Goal: Information Seeking & Learning: Learn about a topic

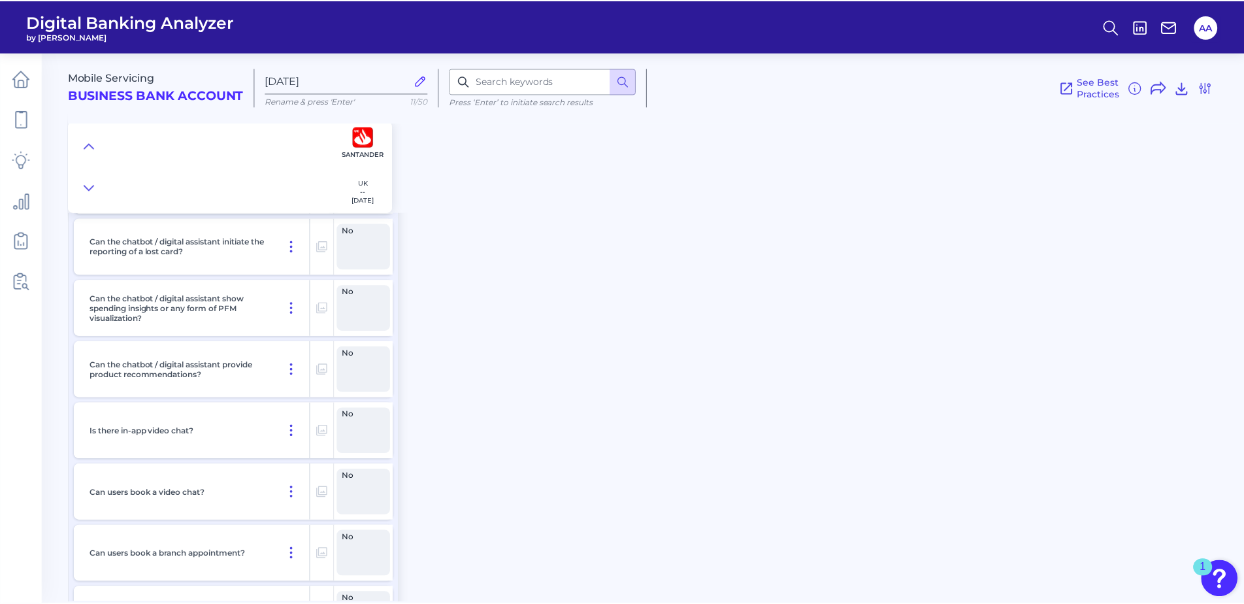
scroll to position [18206, 0]
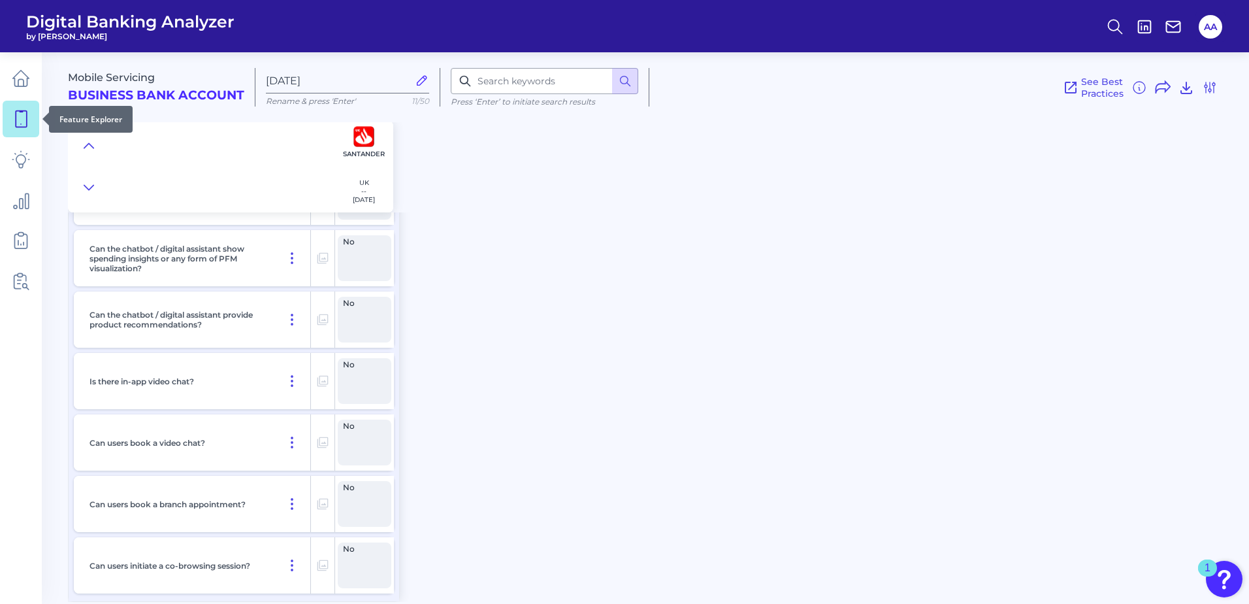
click at [29, 131] on link at bounding box center [21, 119] width 37 height 37
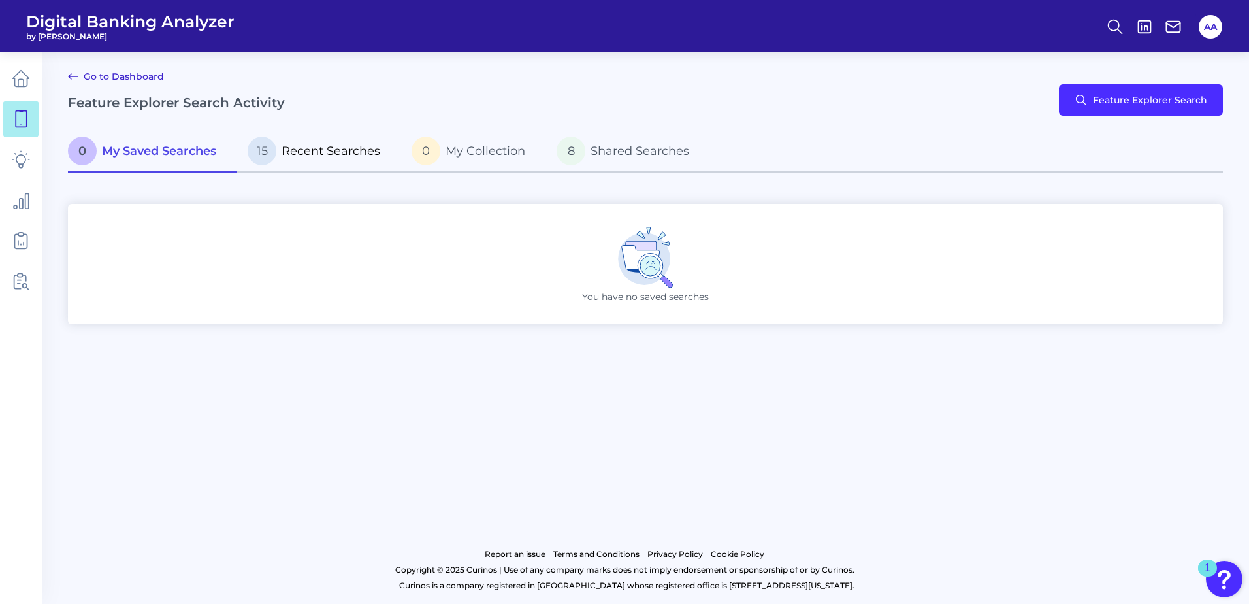
click at [337, 159] on p "15 Recent Searches" at bounding box center [314, 151] width 133 height 29
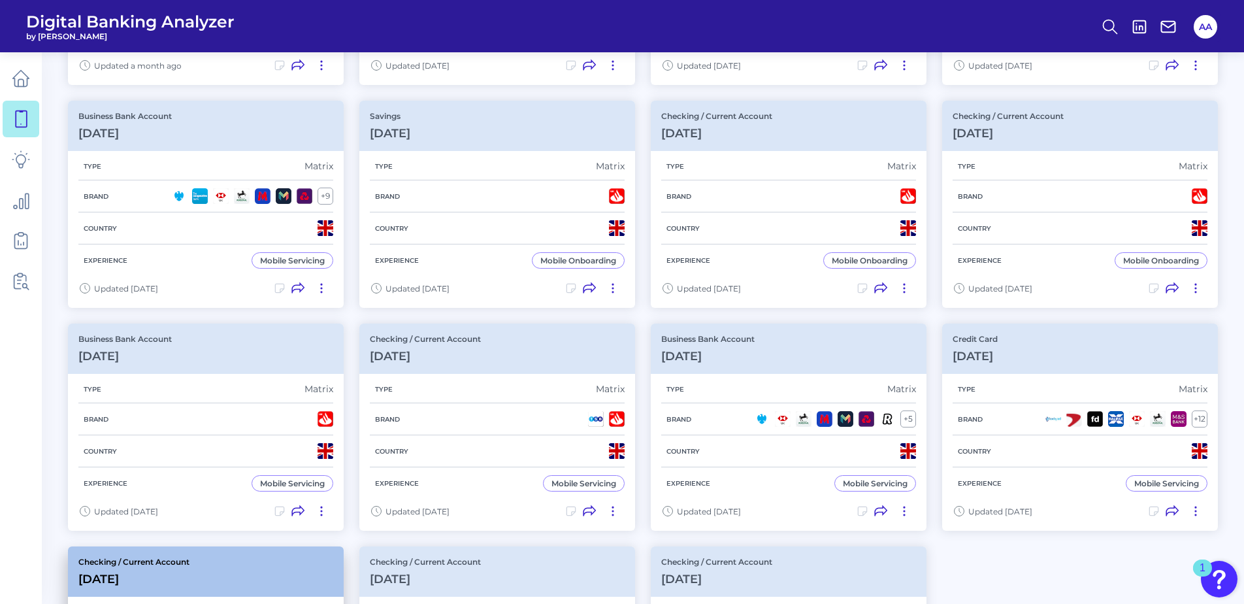
scroll to position [457, 0]
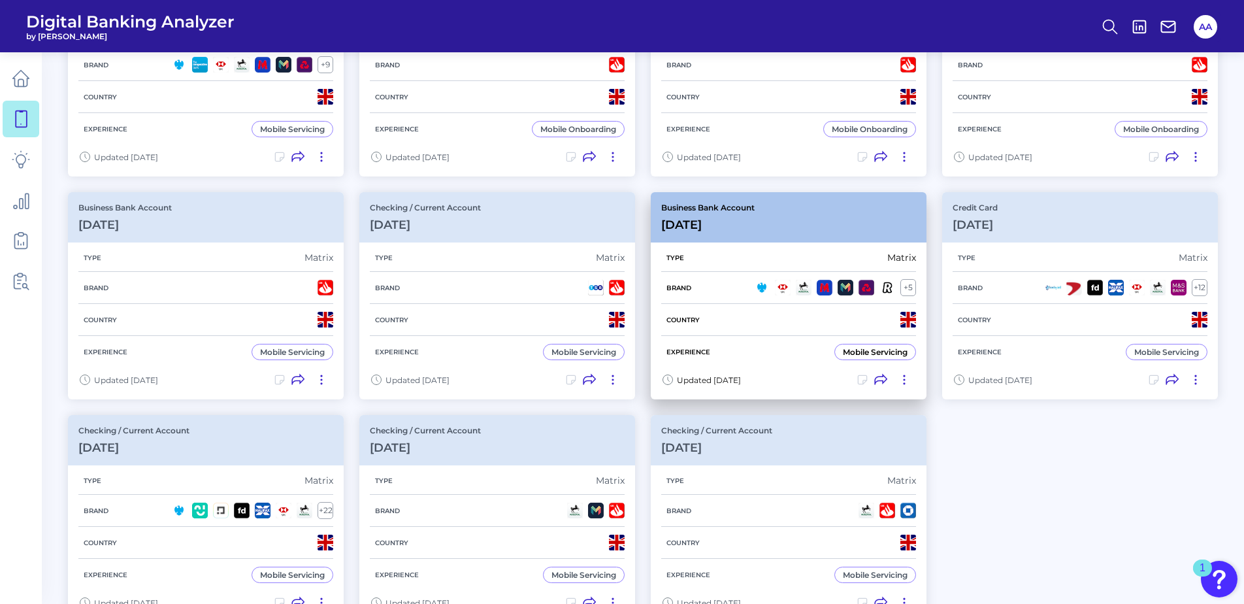
click at [800, 232] on div "Business Bank Account [DATE][FINANCIAL_ID]" at bounding box center [789, 217] width 276 height 50
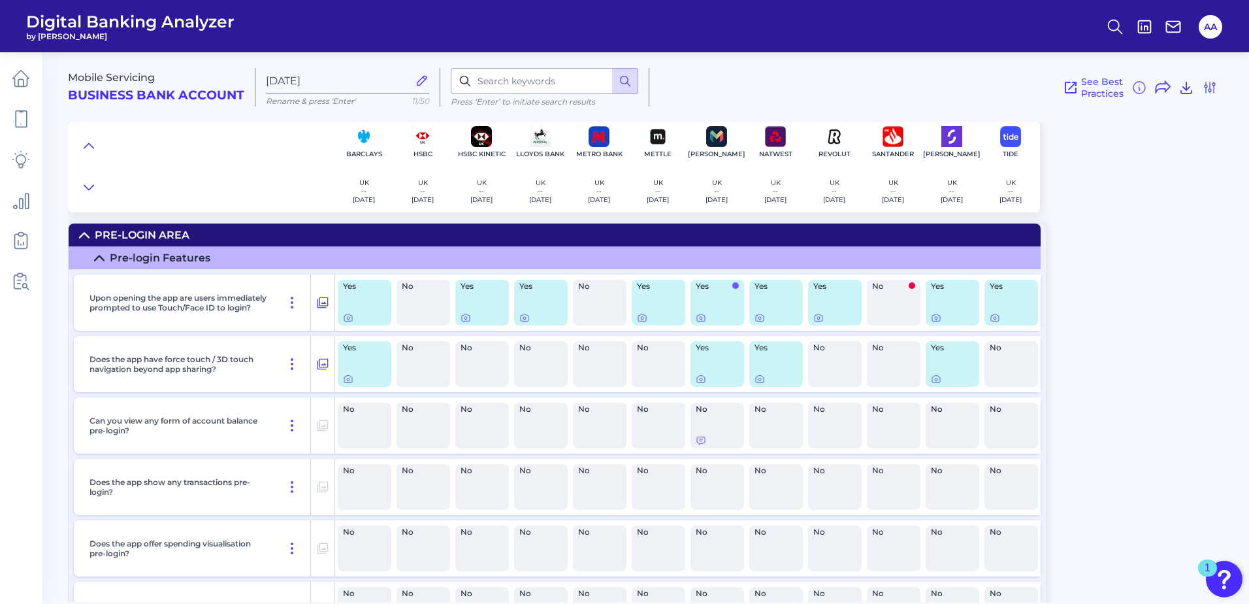
click at [332, 231] on summary "Pre-Login Area" at bounding box center [555, 234] width 972 height 23
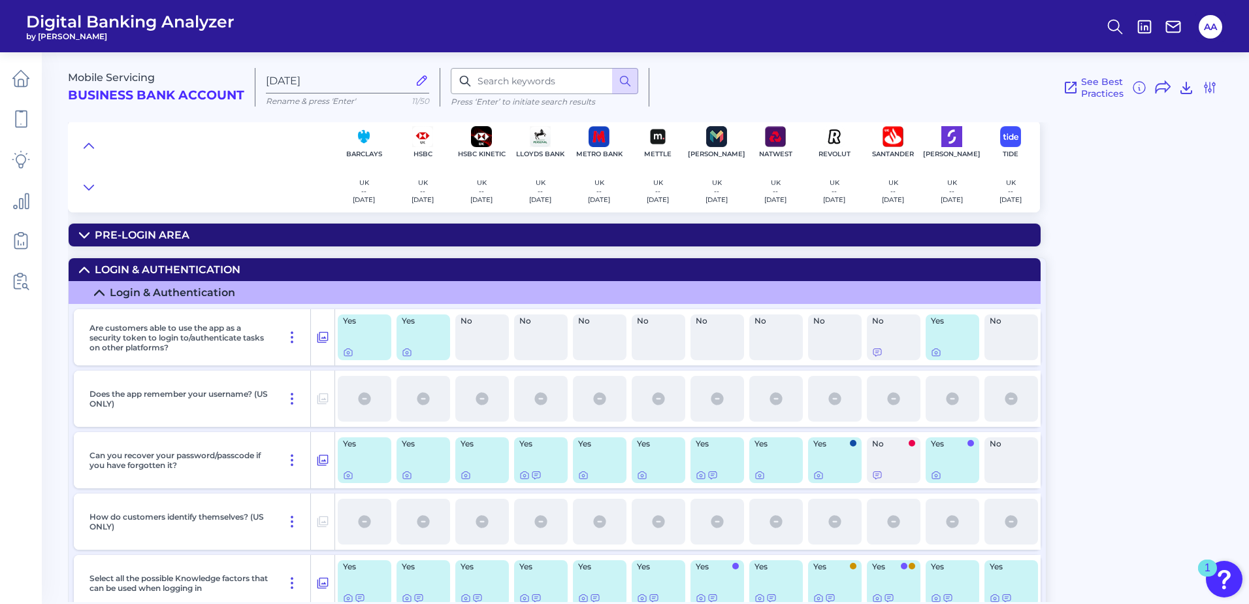
click at [543, 236] on summary "Pre-Login Area" at bounding box center [555, 234] width 972 height 23
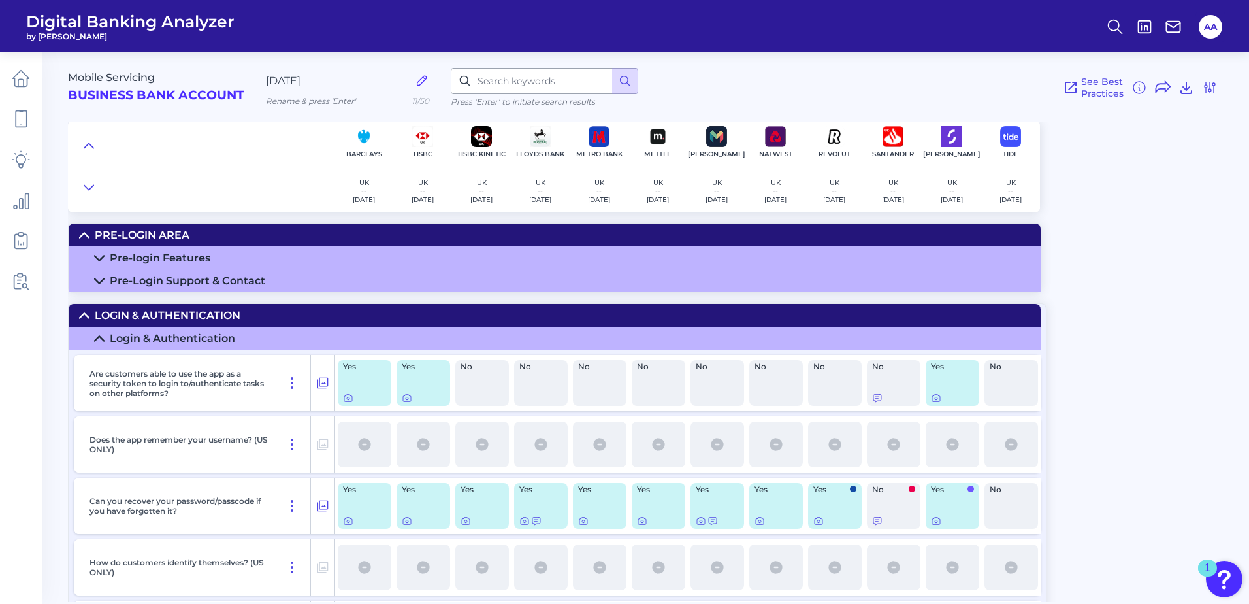
click at [507, 277] on summary "Pre-Login Support & Contact" at bounding box center [555, 280] width 972 height 23
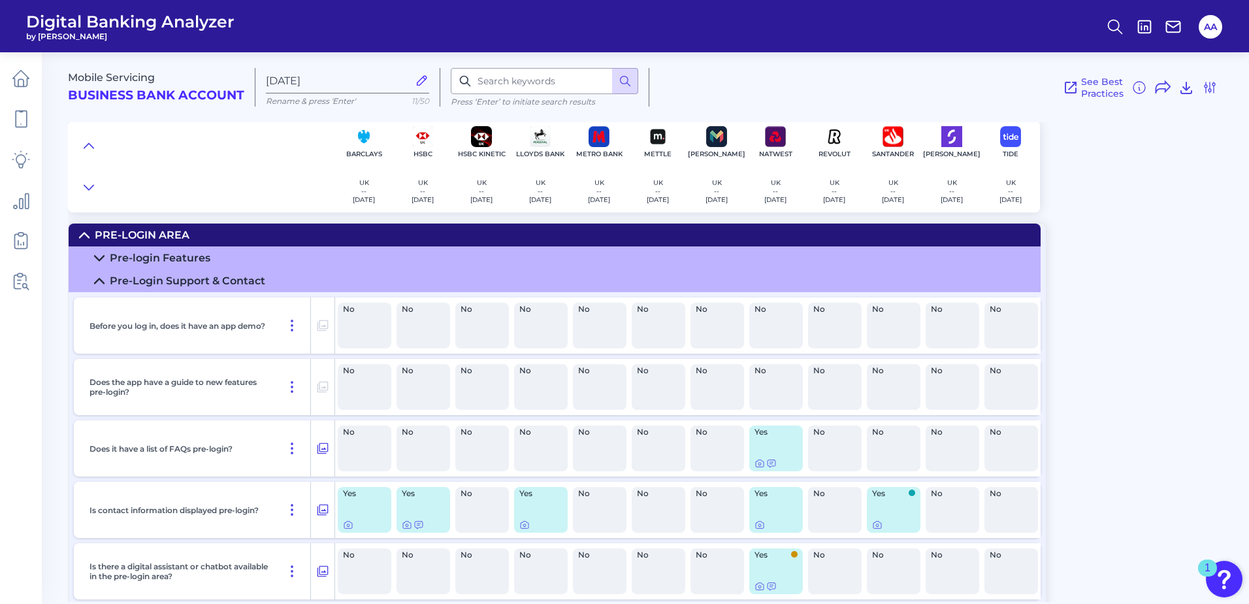
click at [485, 283] on summary "Pre-Login Support & Contact" at bounding box center [555, 280] width 972 height 23
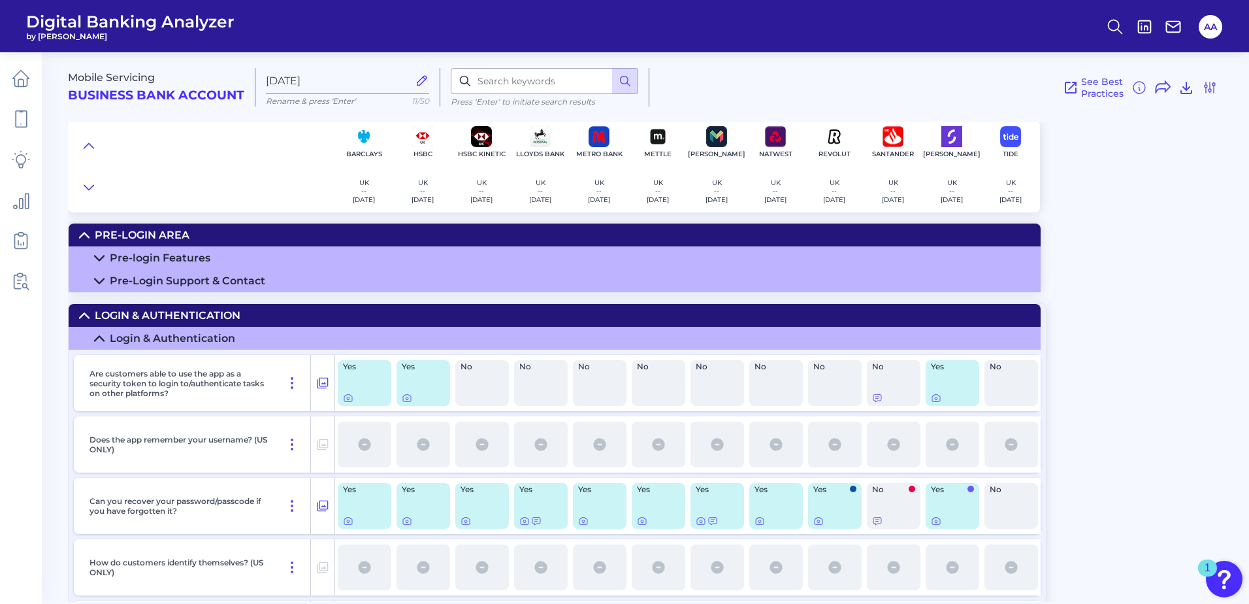
click at [498, 228] on summary "Pre-Login Area" at bounding box center [555, 234] width 972 height 23
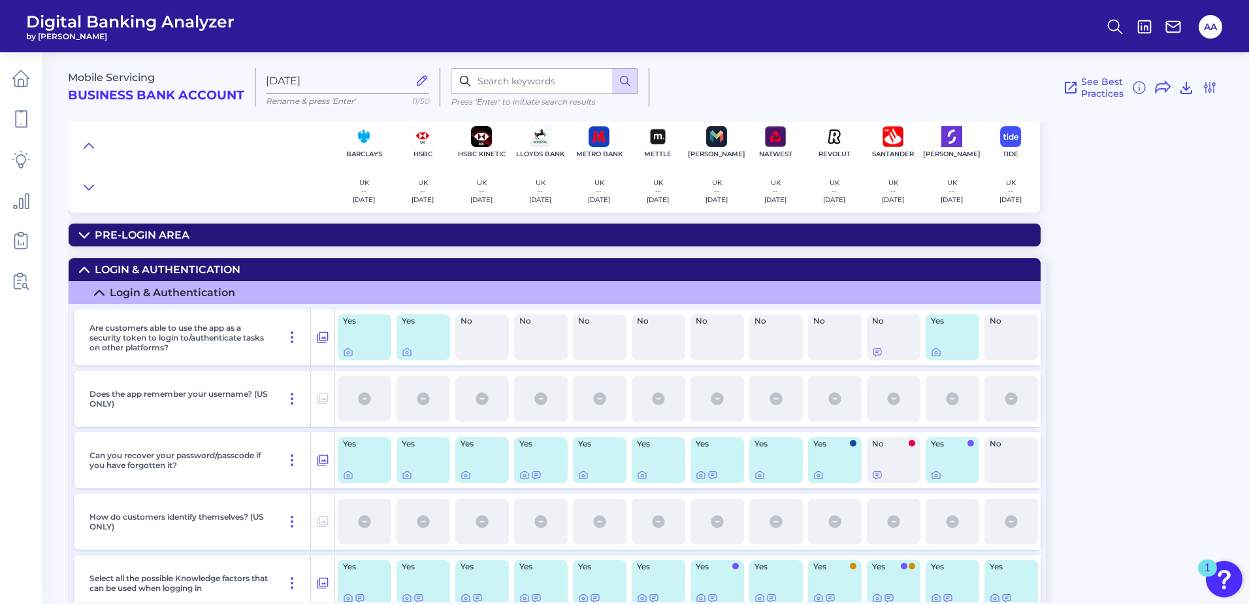
click at [498, 228] on summary "Pre-Login Area" at bounding box center [555, 234] width 972 height 23
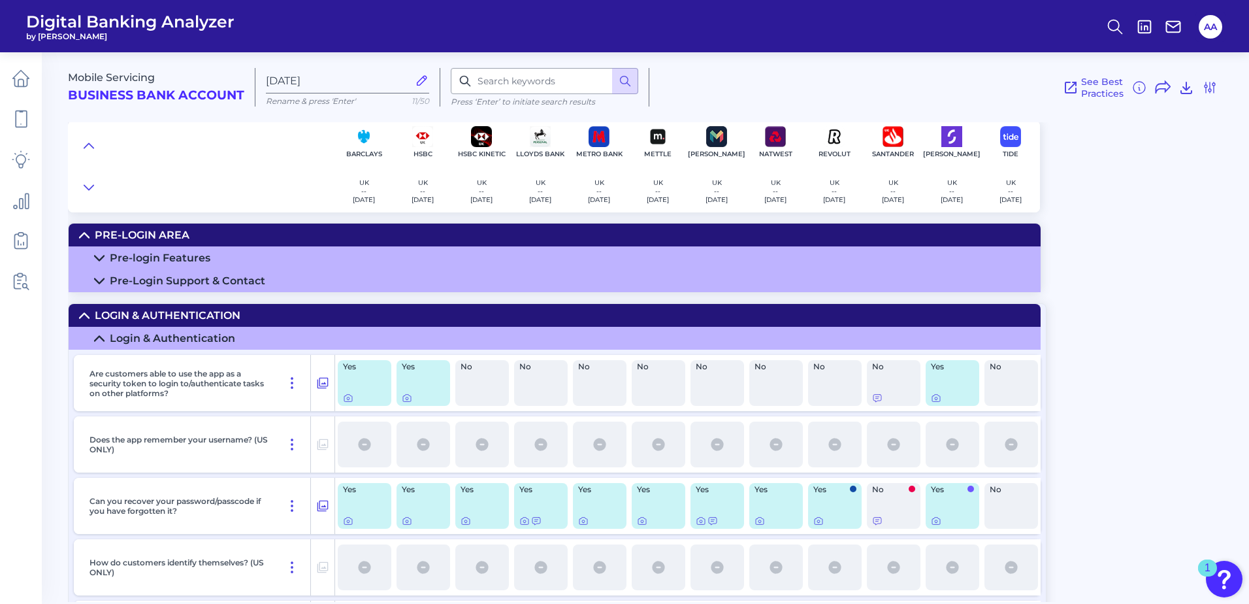
click at [484, 254] on summary "Pre-login Features" at bounding box center [555, 257] width 972 height 23
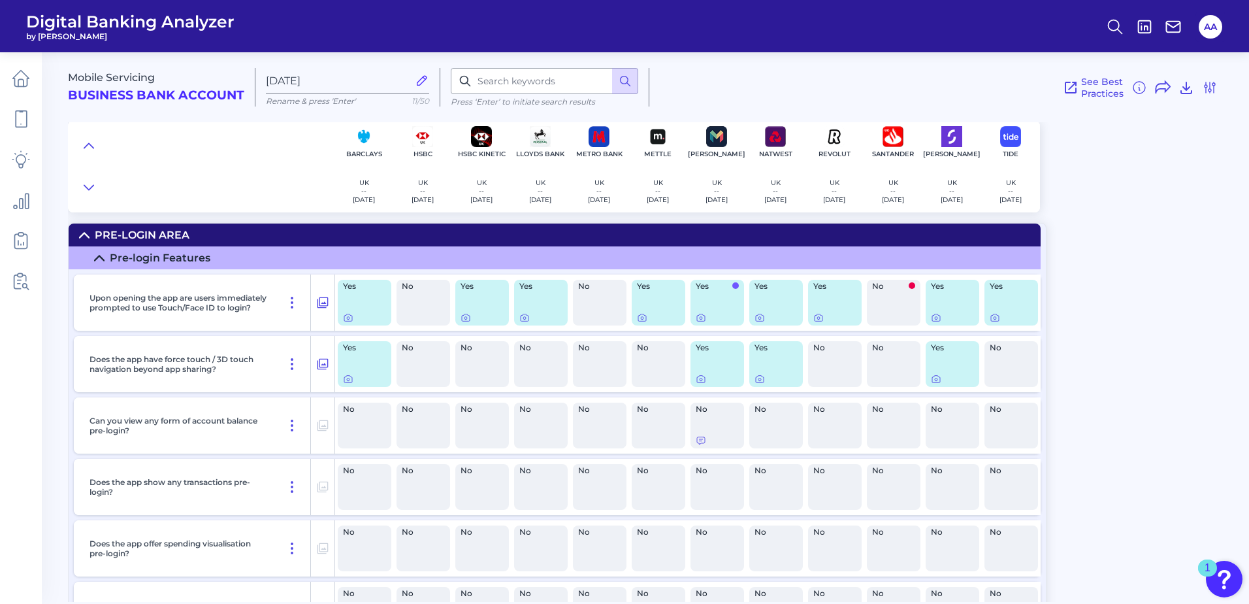
click at [448, 237] on summary "Pre-Login Area" at bounding box center [555, 234] width 972 height 23
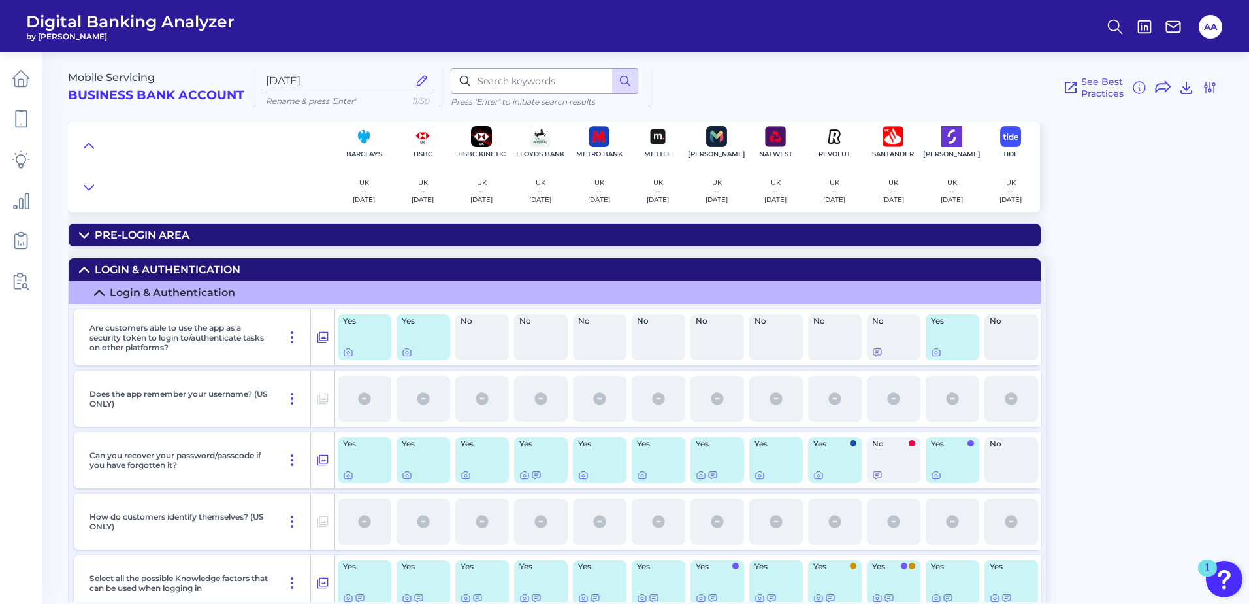
click at [437, 265] on summary "Login & Authentication" at bounding box center [555, 269] width 972 height 23
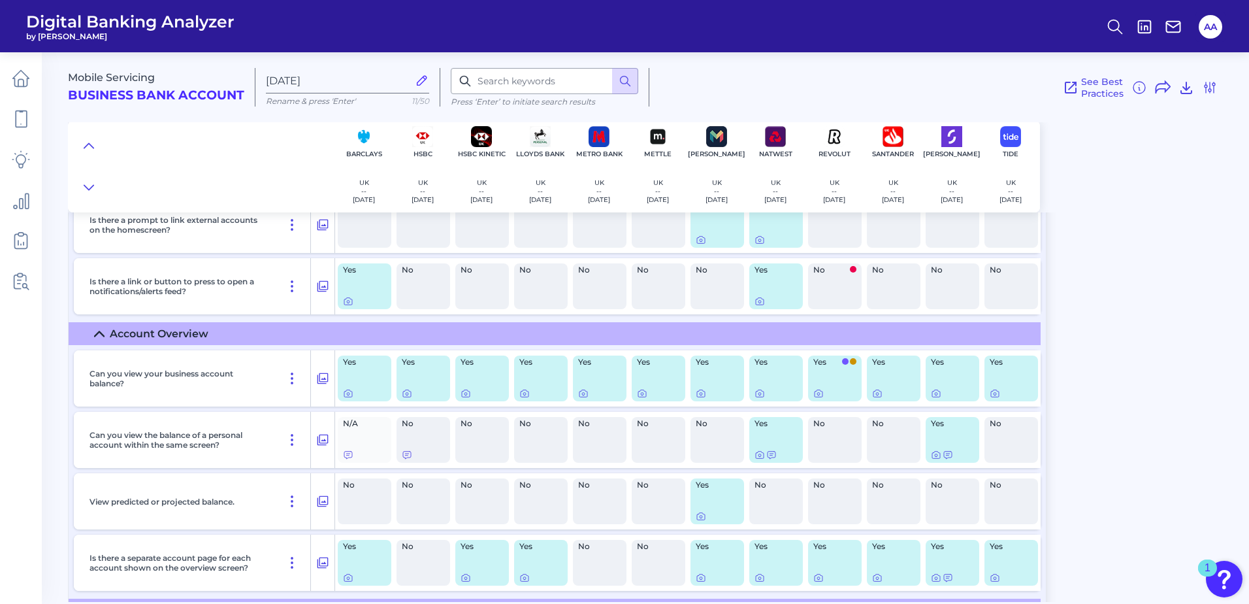
scroll to position [784, 0]
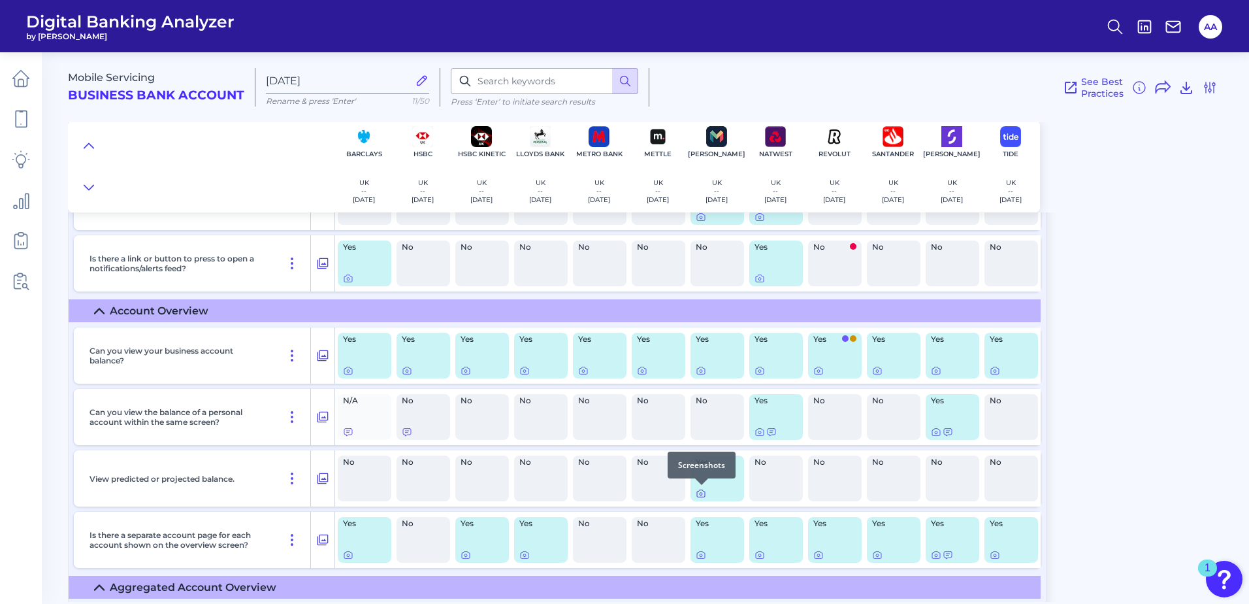
click at [699, 495] on icon at bounding box center [701, 493] width 10 height 10
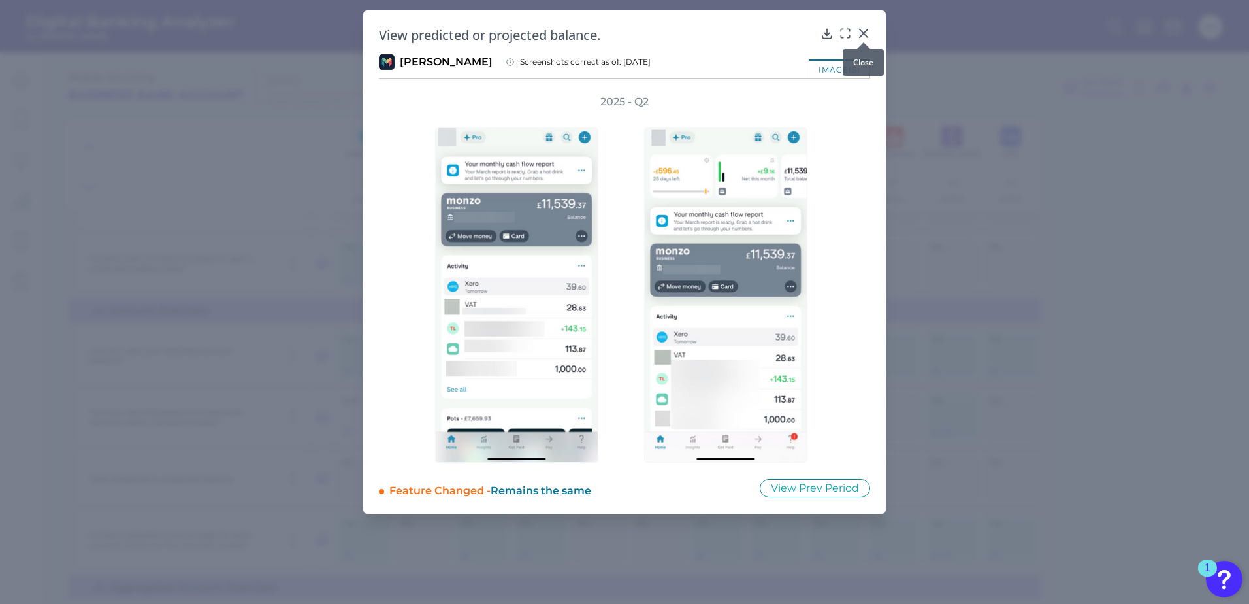
click at [864, 33] on icon at bounding box center [864, 33] width 8 height 8
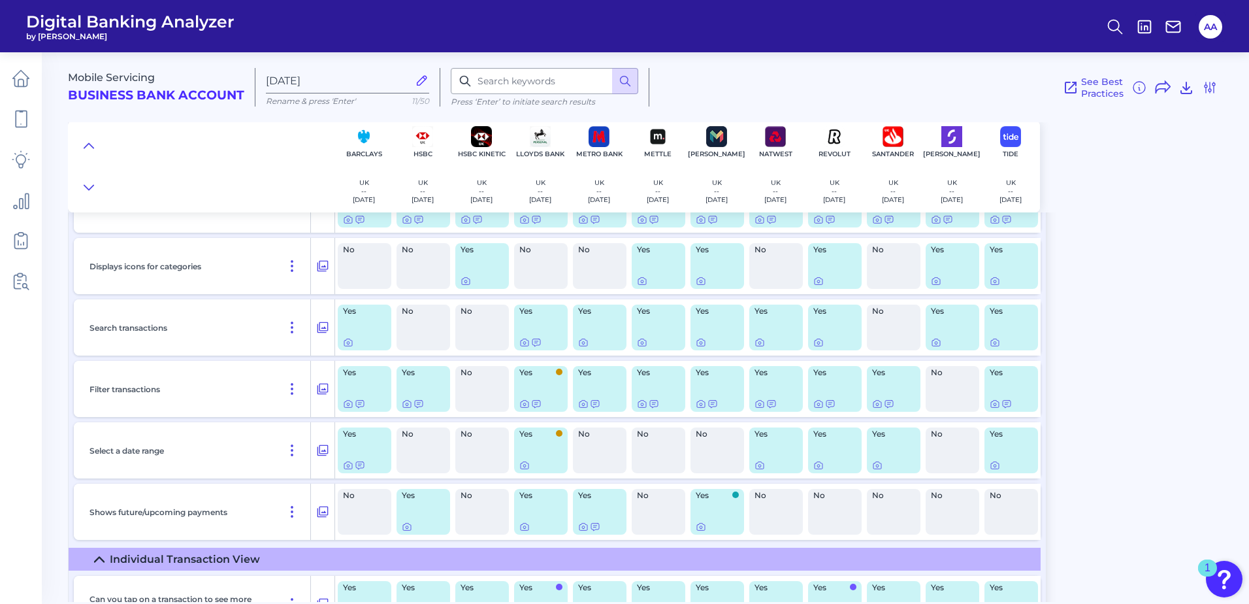
scroll to position [2222, 0]
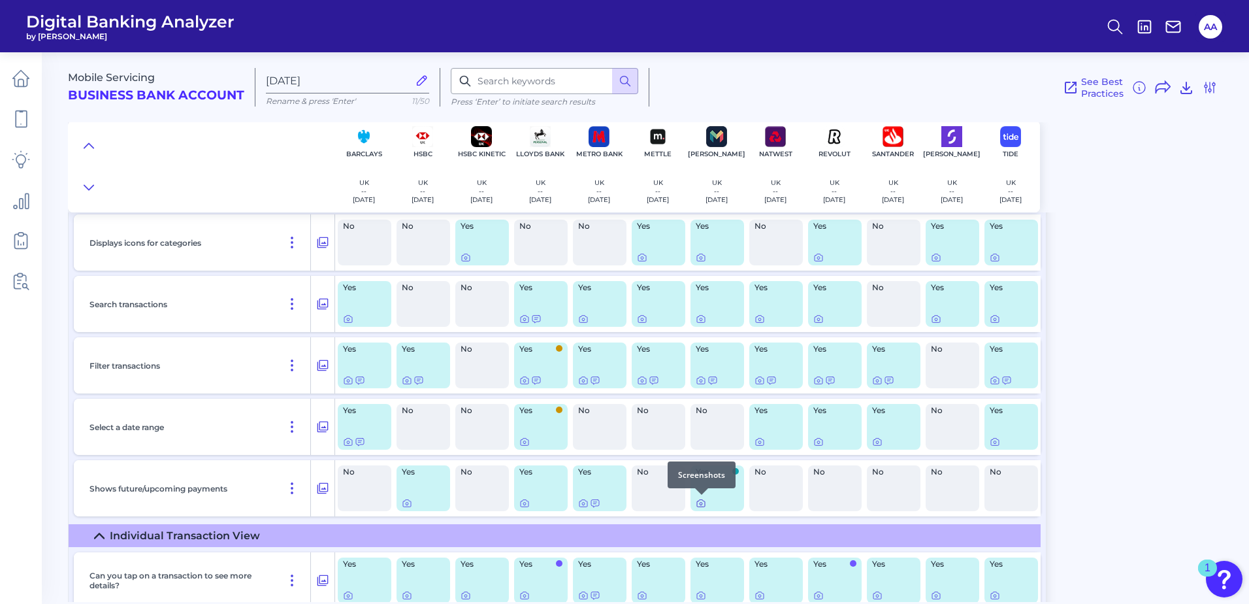
click at [702, 503] on icon at bounding box center [701, 504] width 3 height 3
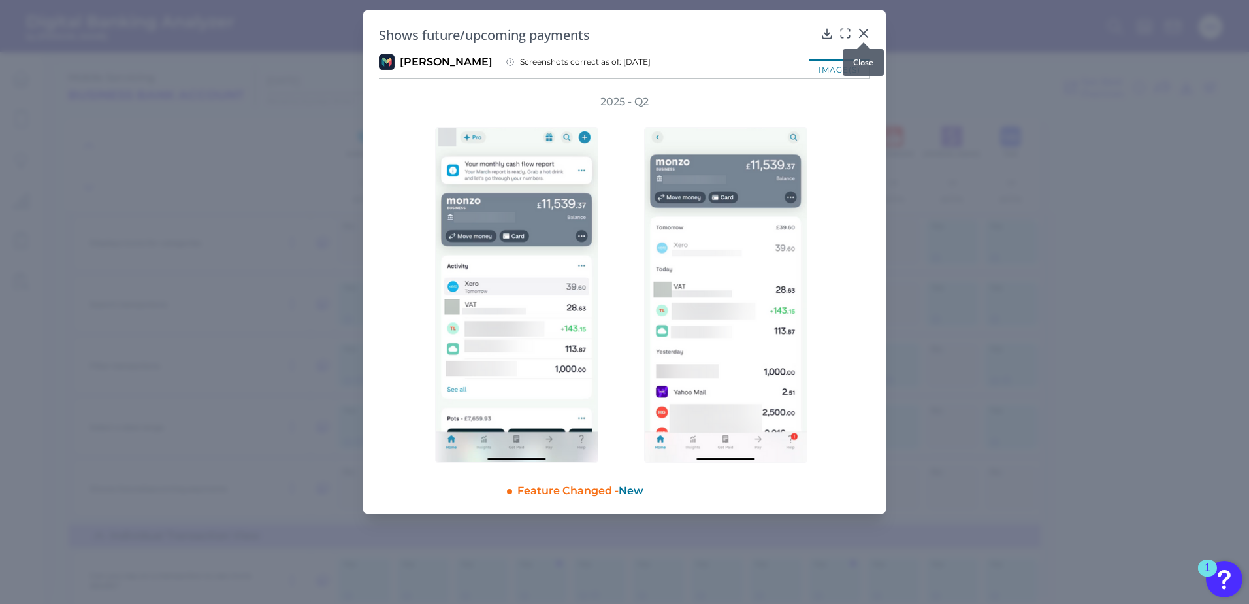
click at [868, 31] on icon at bounding box center [863, 33] width 13 height 13
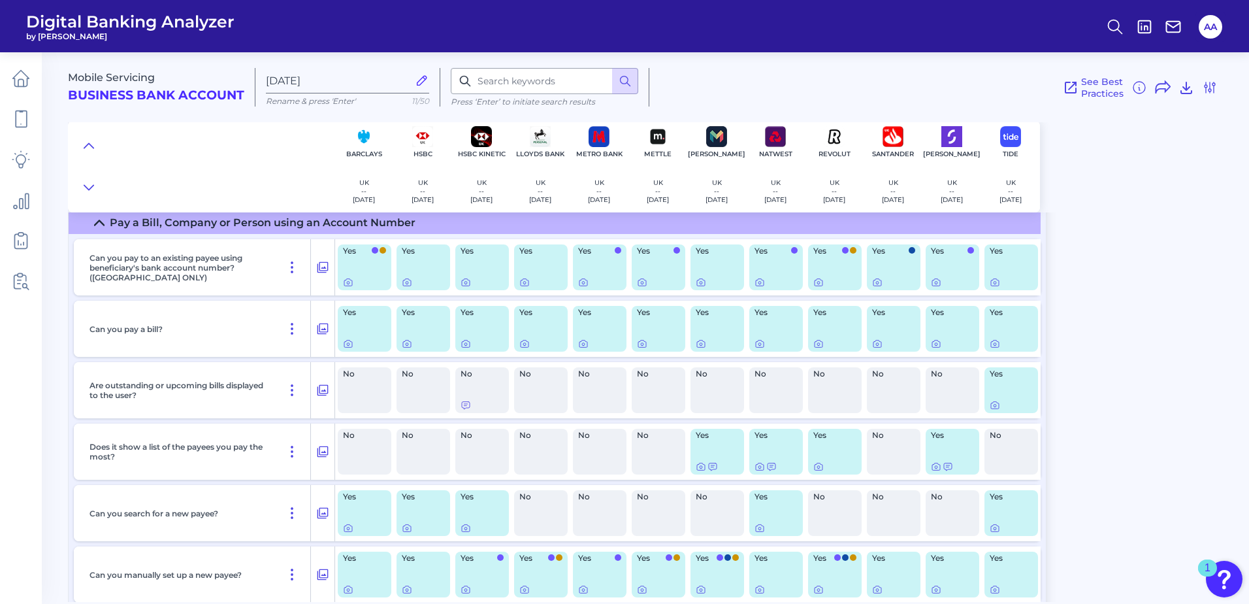
scroll to position [3529, 0]
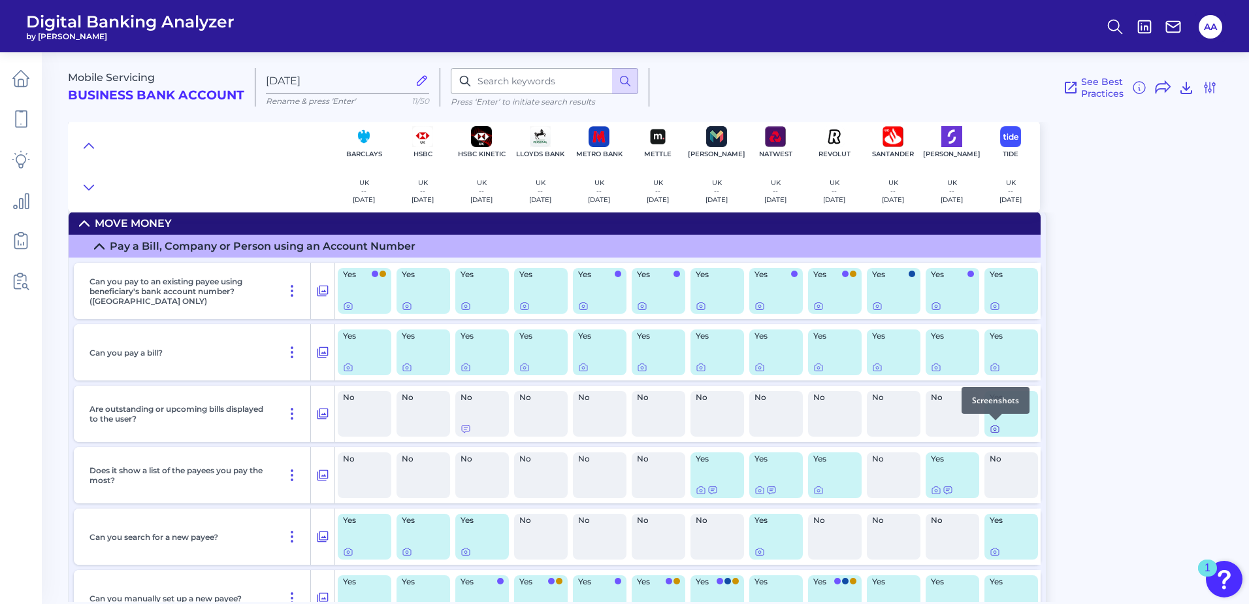
click at [995, 429] on icon at bounding box center [995, 428] width 10 height 10
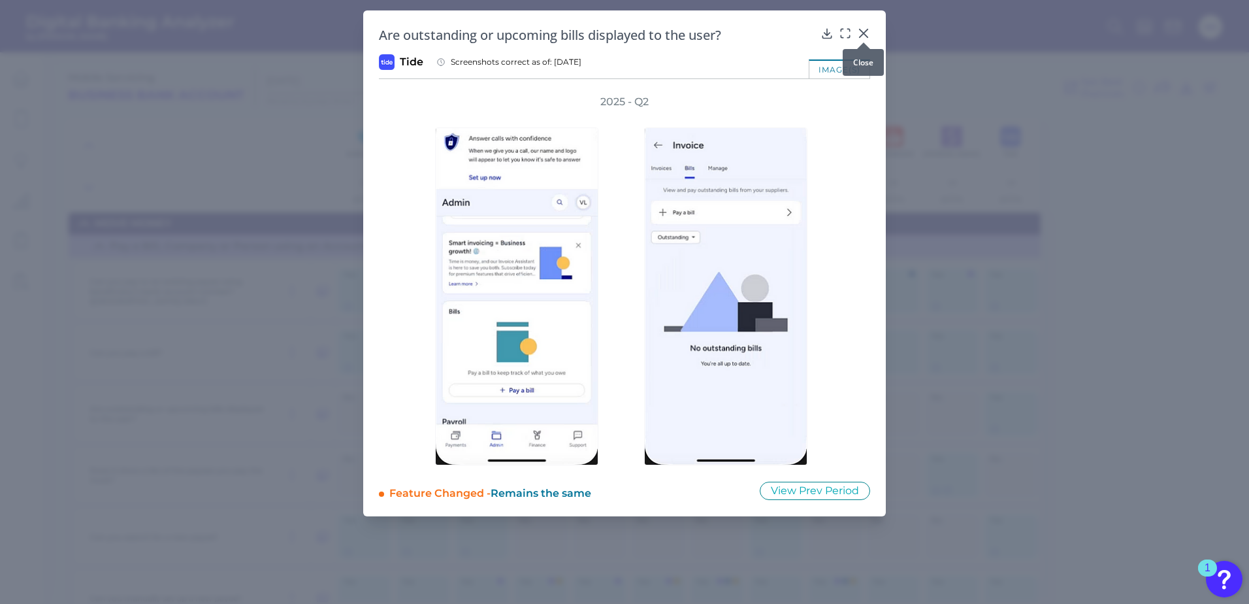
click at [869, 35] on icon at bounding box center [863, 33] width 13 height 13
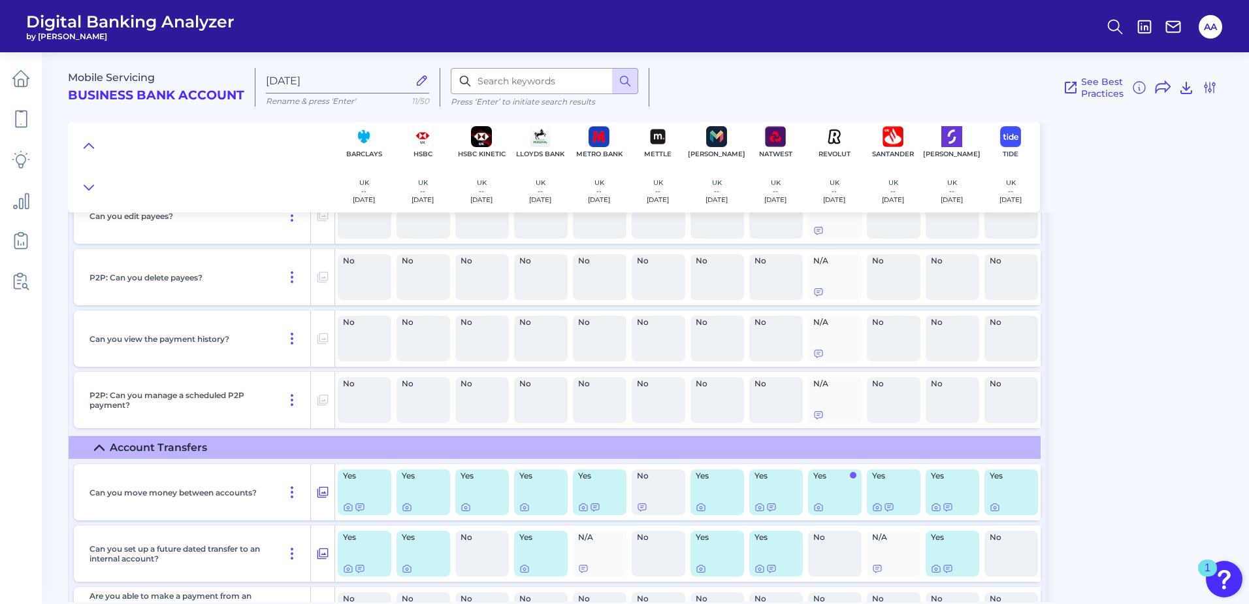
scroll to position [5489, 0]
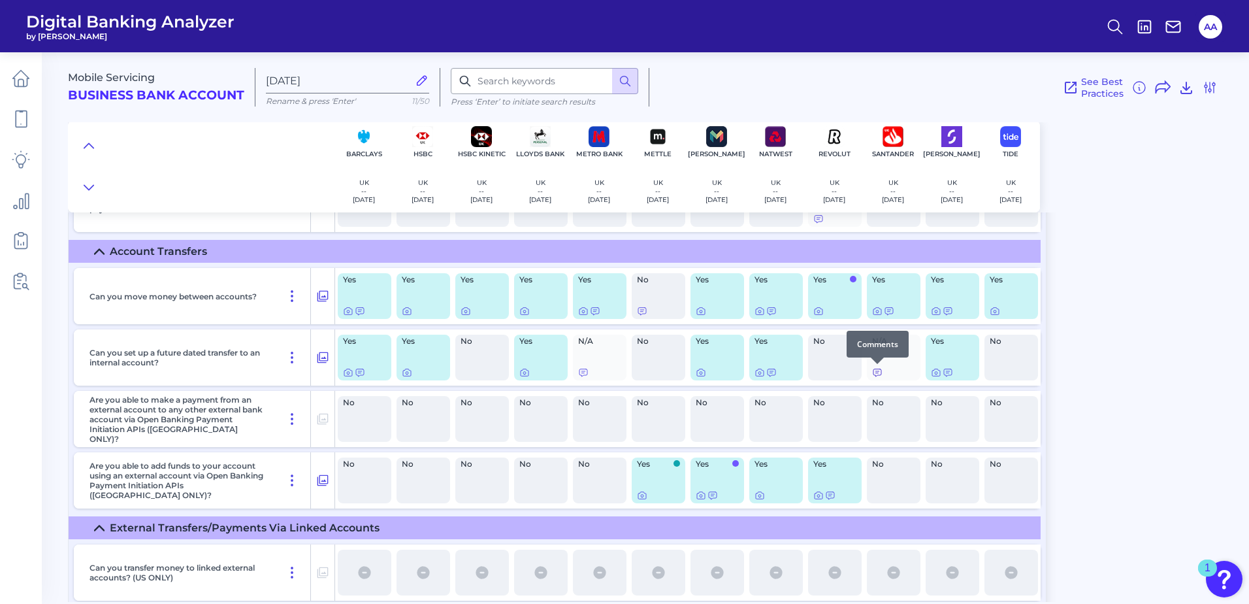
click at [880, 376] on icon at bounding box center [877, 372] width 10 height 10
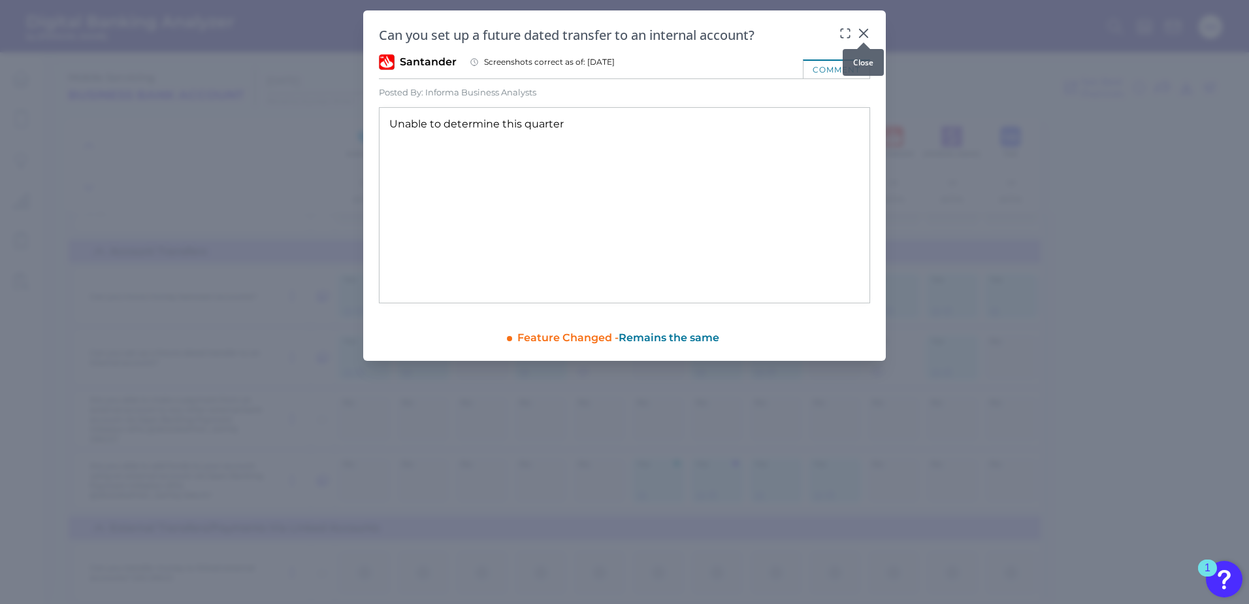
click at [859, 29] on icon at bounding box center [863, 33] width 13 height 13
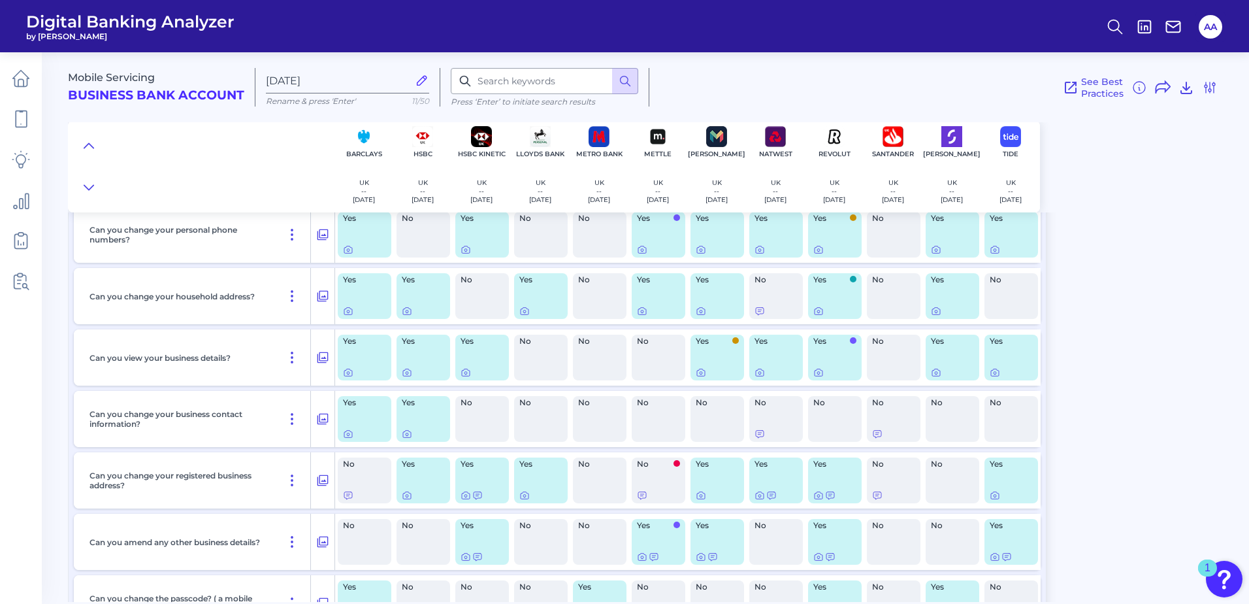
scroll to position [9214, 0]
click at [819, 555] on icon at bounding box center [818, 556] width 3 height 3
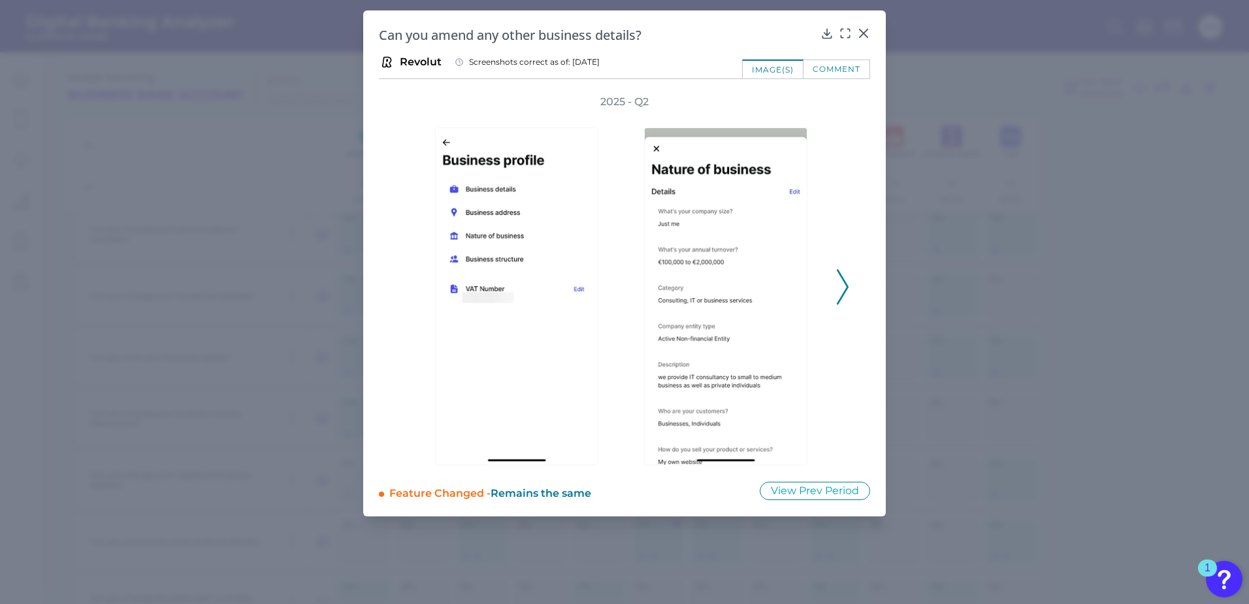
click at [844, 282] on icon at bounding box center [843, 286] width 12 height 35
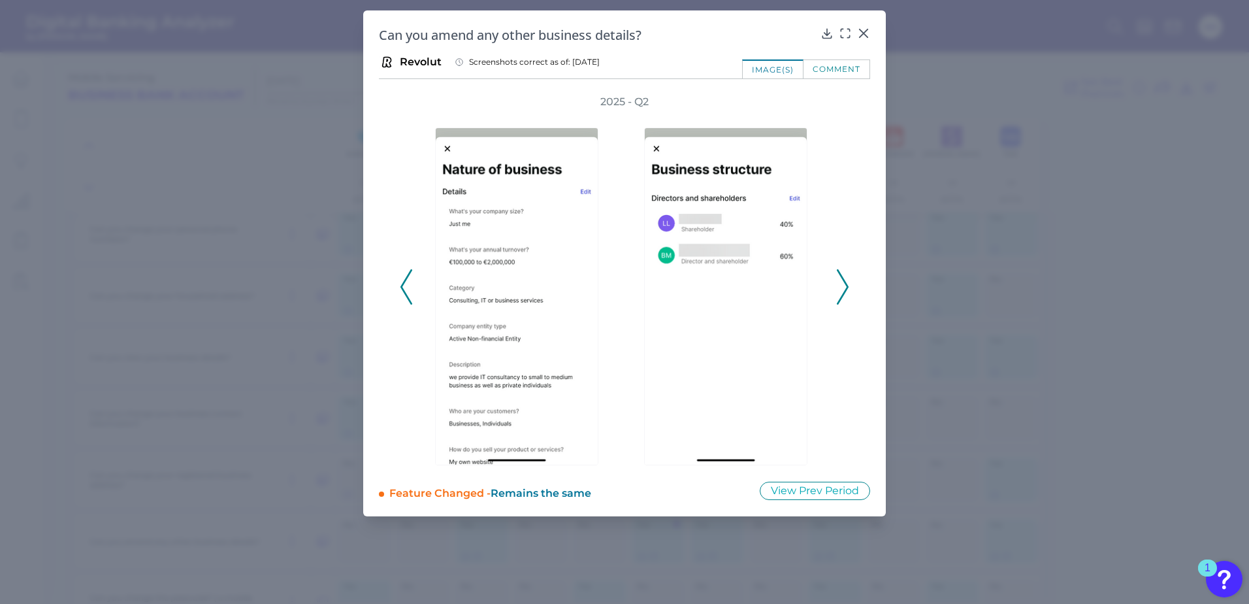
click at [844, 282] on icon at bounding box center [843, 286] width 12 height 35
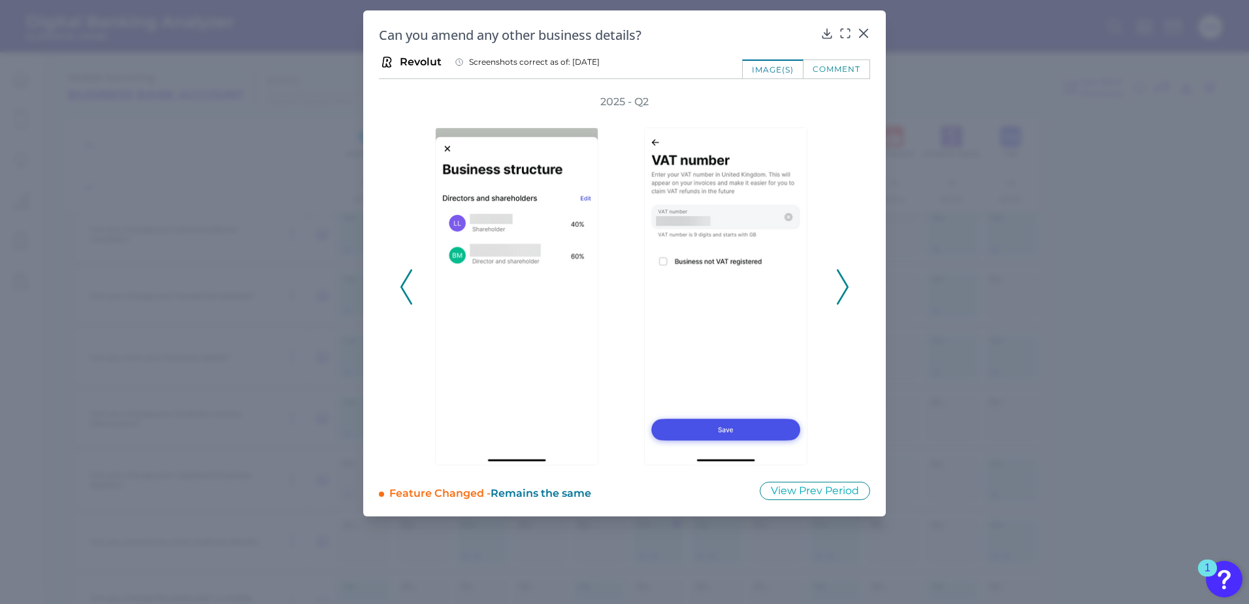
click at [844, 280] on polyline at bounding box center [843, 287] width 10 height 33
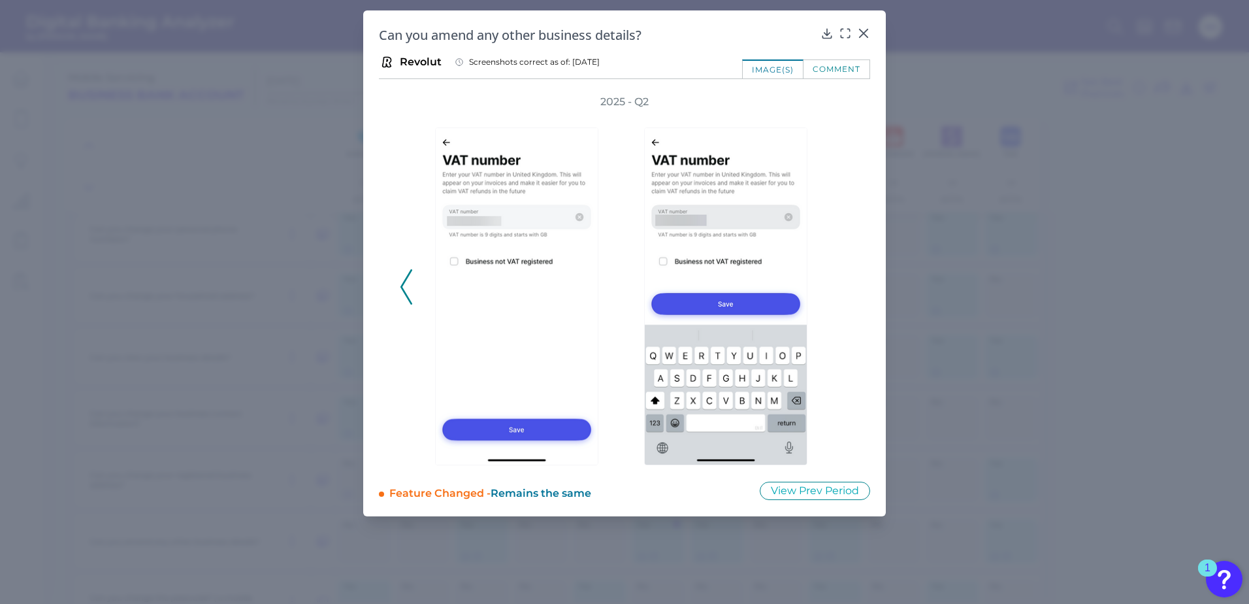
click at [811, 71] on div "comment" at bounding box center [837, 68] width 67 height 19
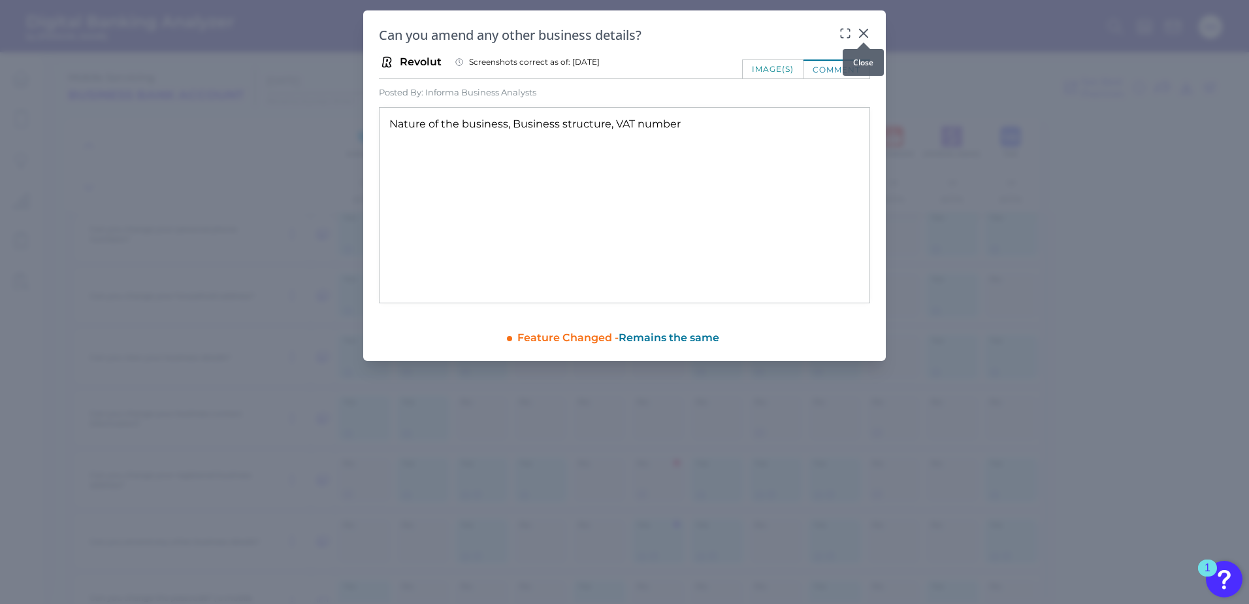
click at [861, 33] on icon at bounding box center [863, 33] width 13 height 13
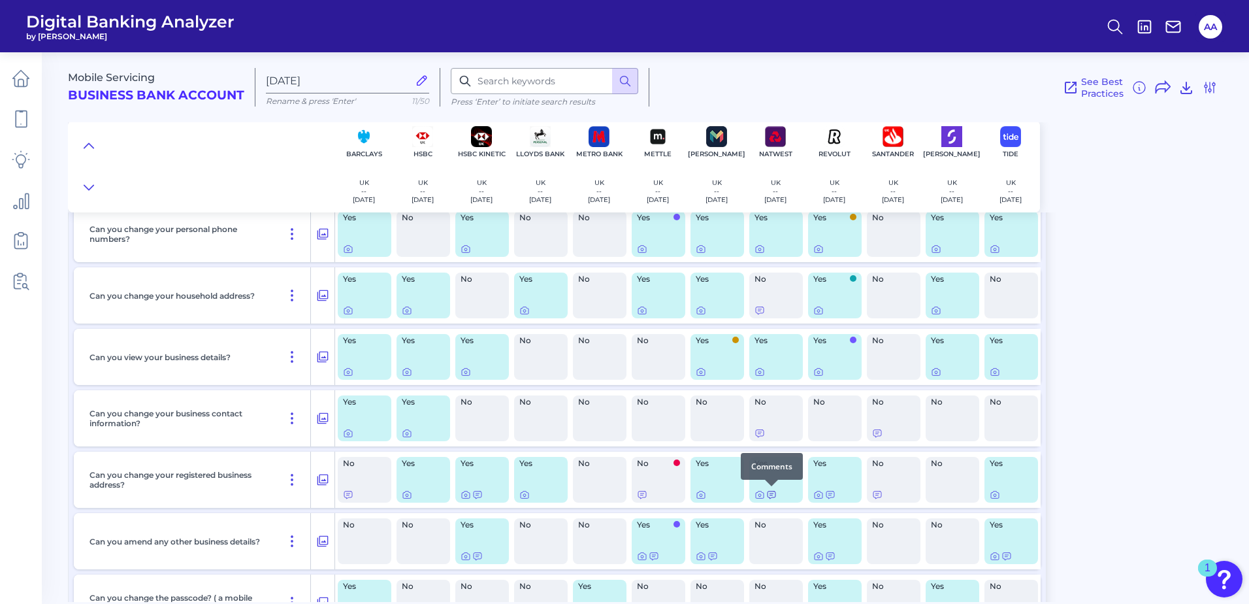
click at [773, 495] on icon at bounding box center [772, 494] width 10 height 10
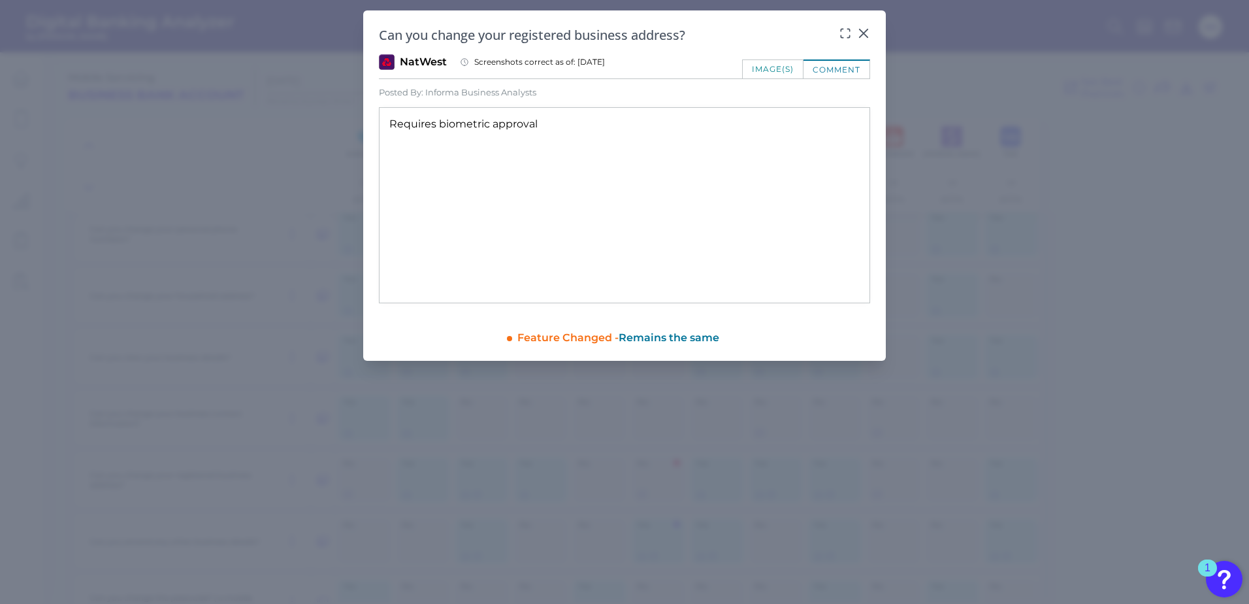
click at [789, 66] on div "image(s)" at bounding box center [772, 68] width 61 height 19
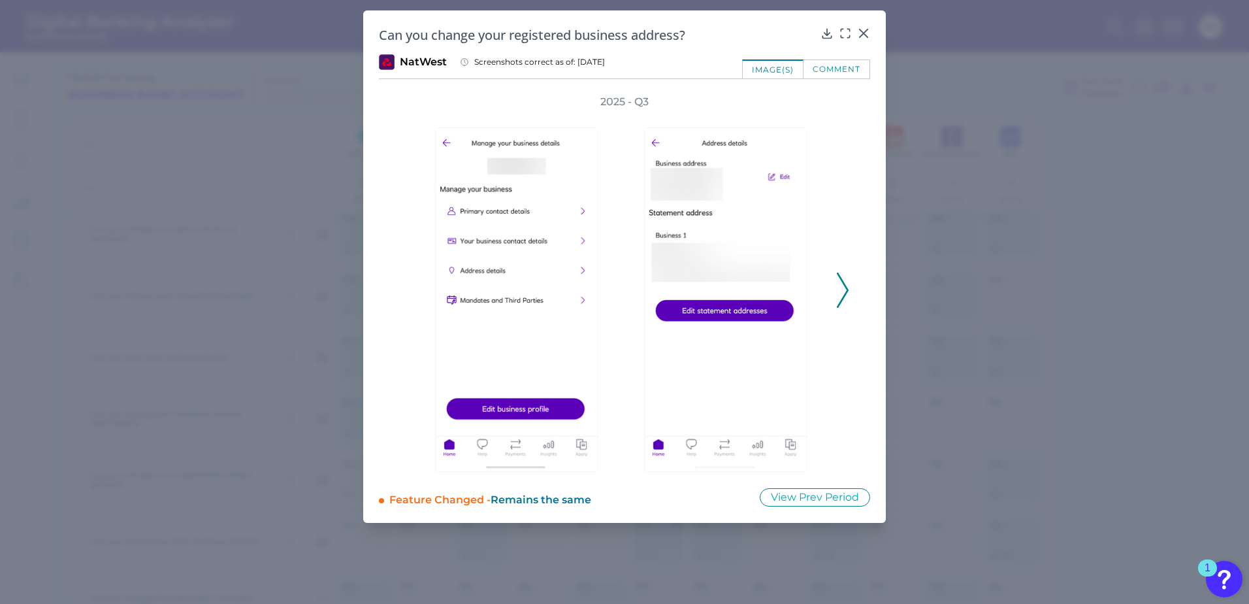
click at [842, 286] on icon at bounding box center [843, 289] width 12 height 35
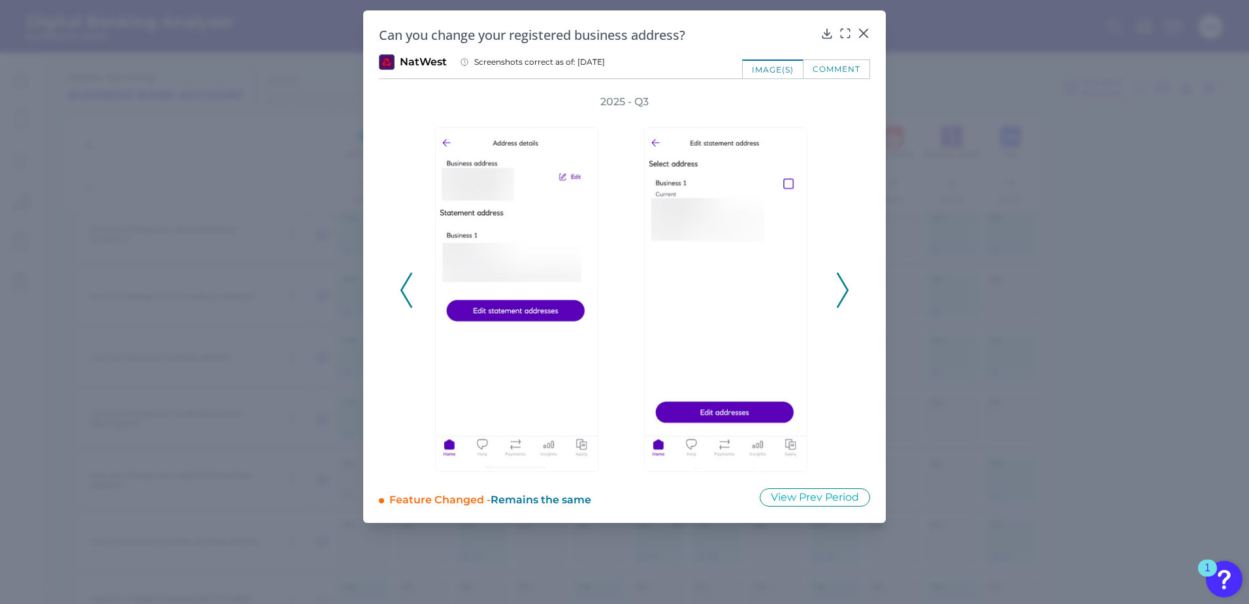
click at [842, 285] on icon at bounding box center [843, 289] width 12 height 35
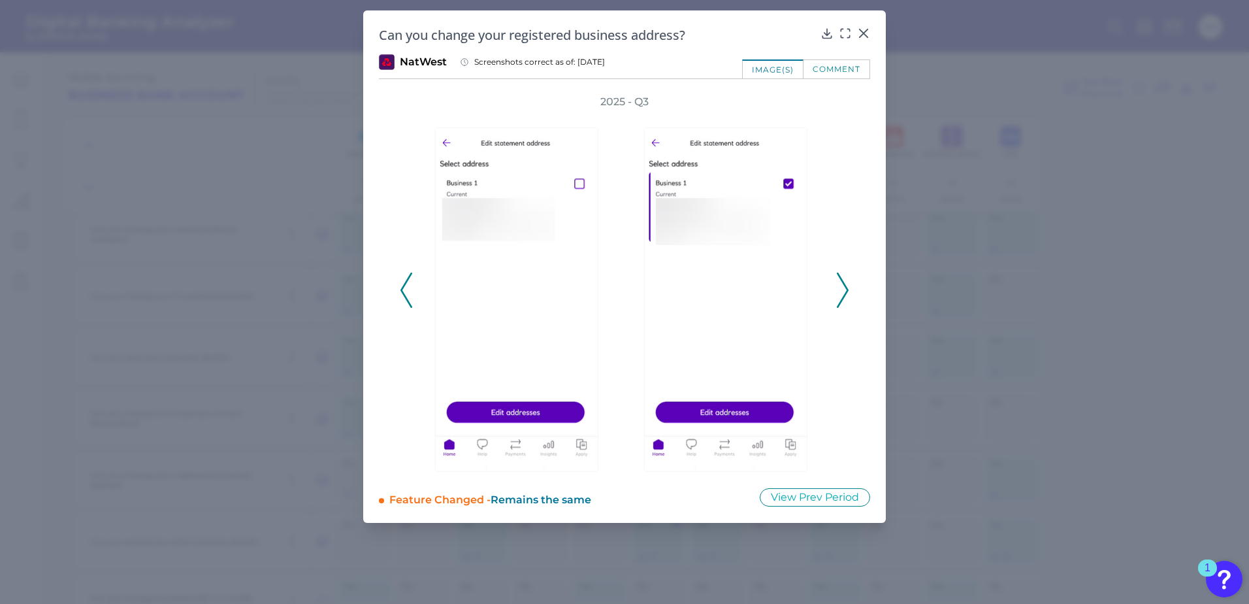
click at [842, 285] on icon at bounding box center [843, 289] width 12 height 35
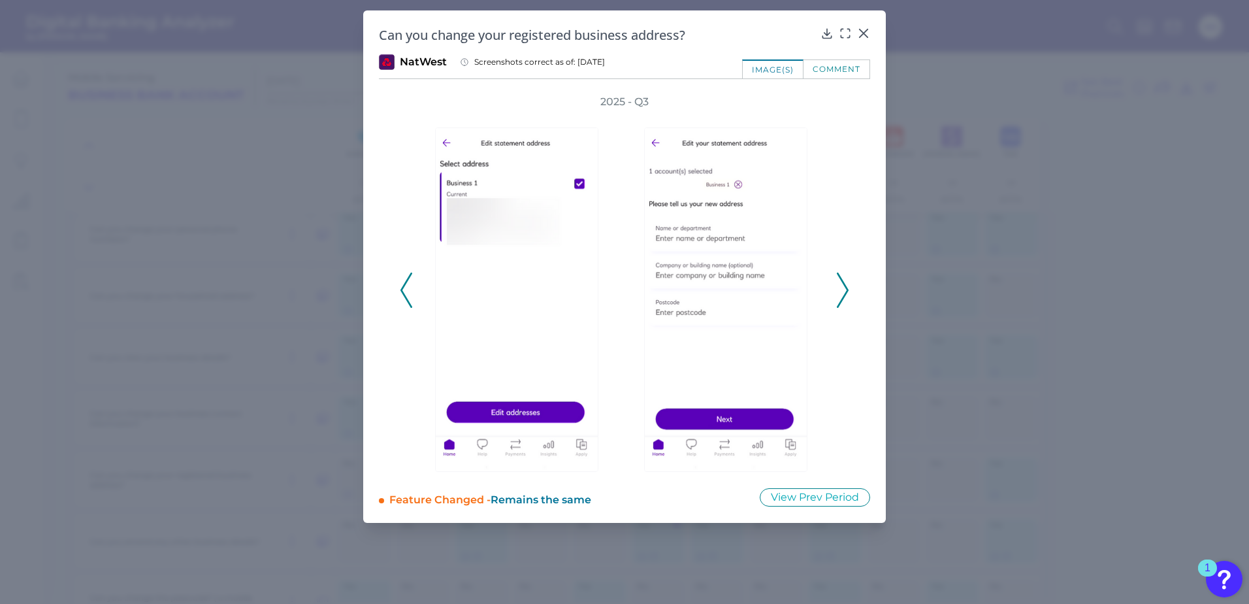
click at [842, 280] on polyline at bounding box center [843, 290] width 10 height 33
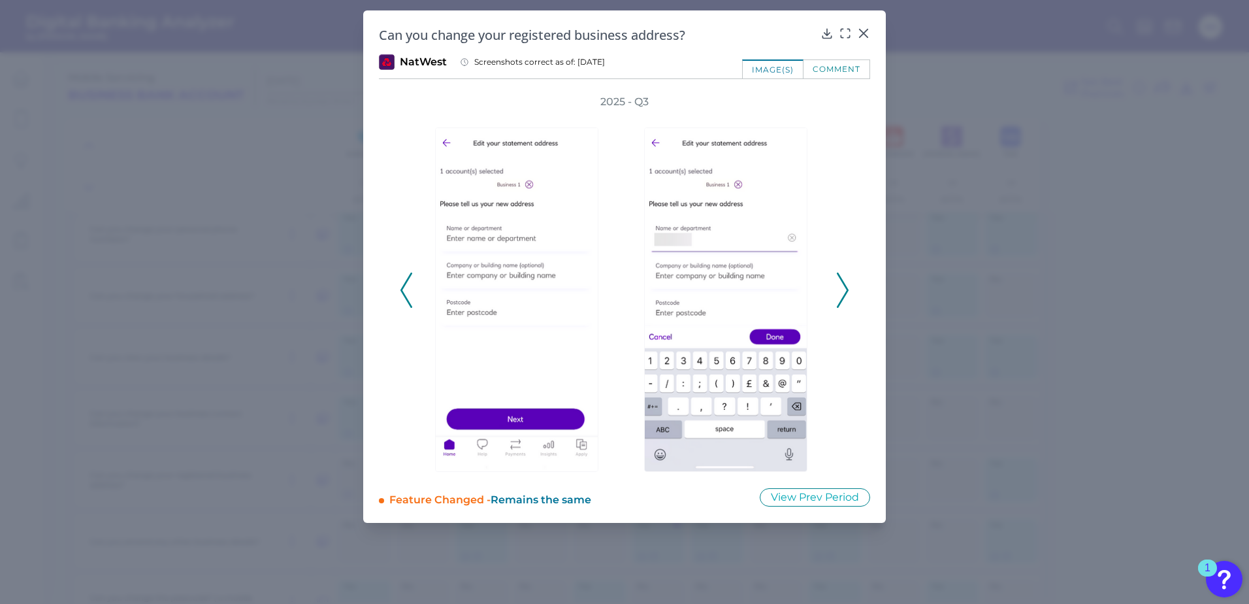
click at [838, 274] on icon at bounding box center [843, 289] width 12 height 35
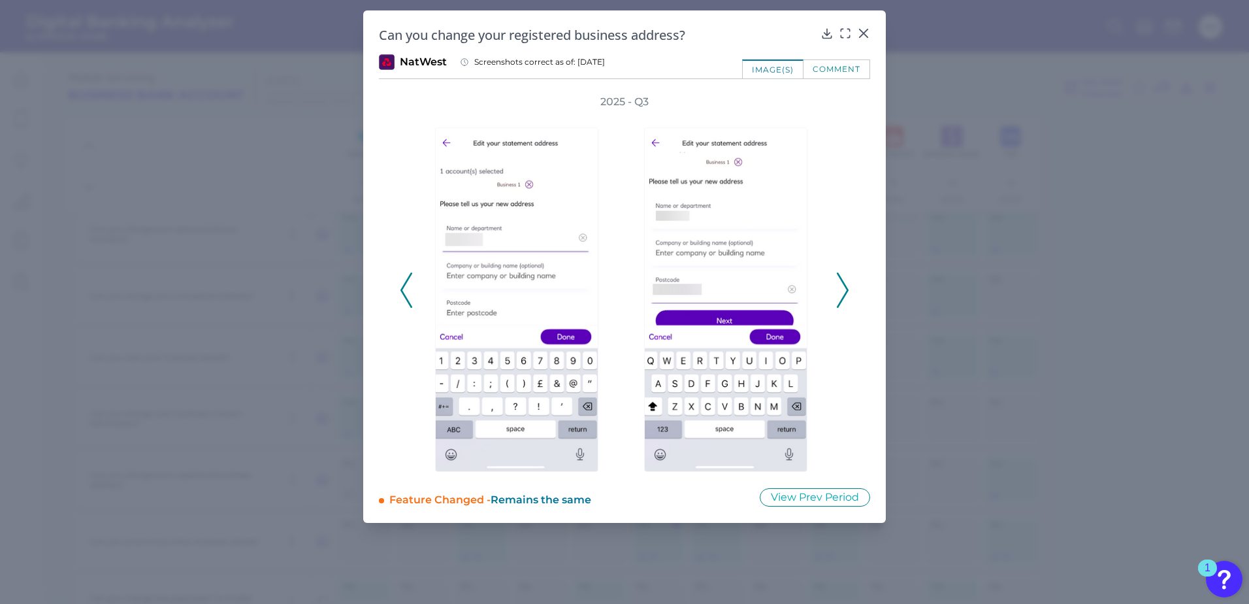
click at [838, 275] on icon at bounding box center [843, 289] width 12 height 35
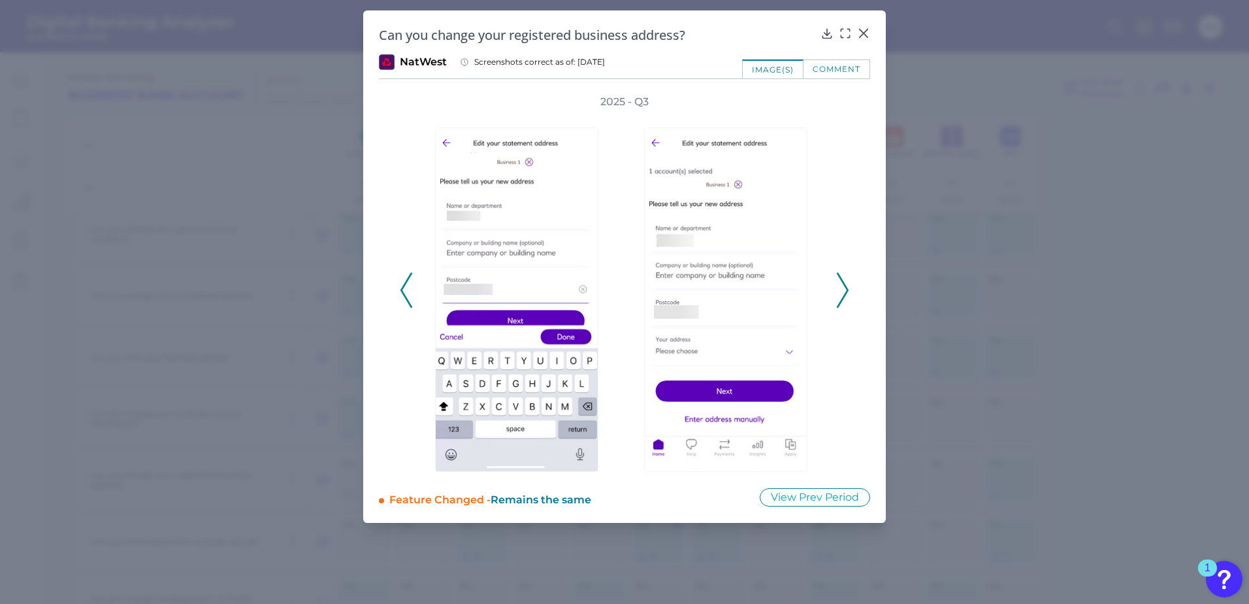
click at [838, 275] on icon at bounding box center [843, 289] width 12 height 35
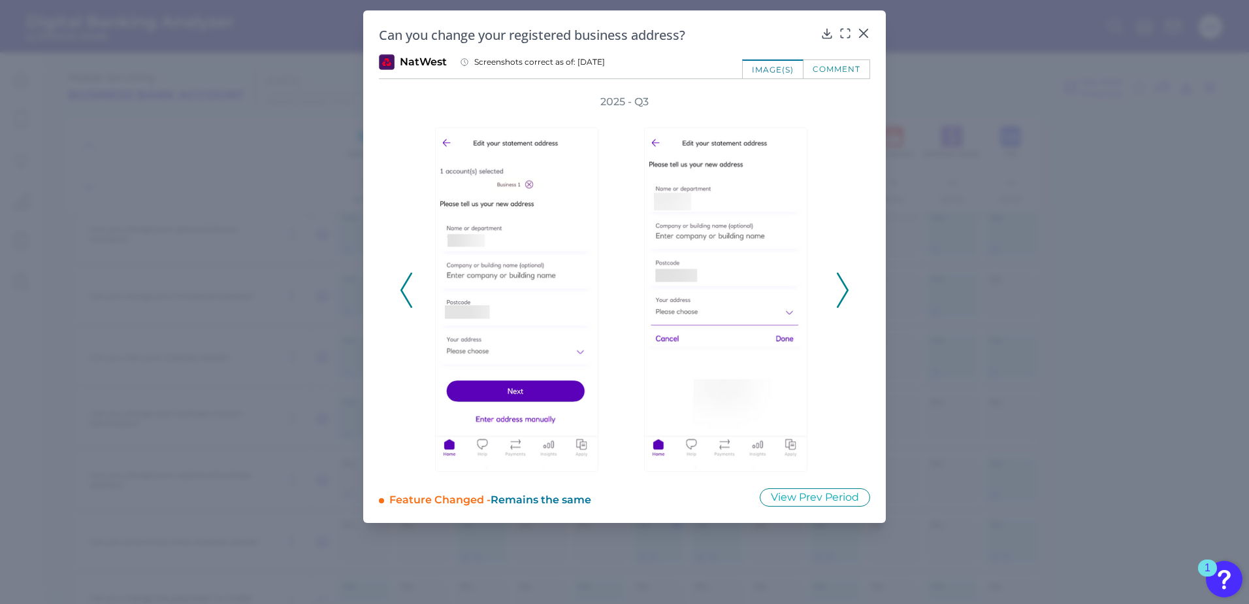
click at [838, 272] on icon at bounding box center [843, 289] width 12 height 35
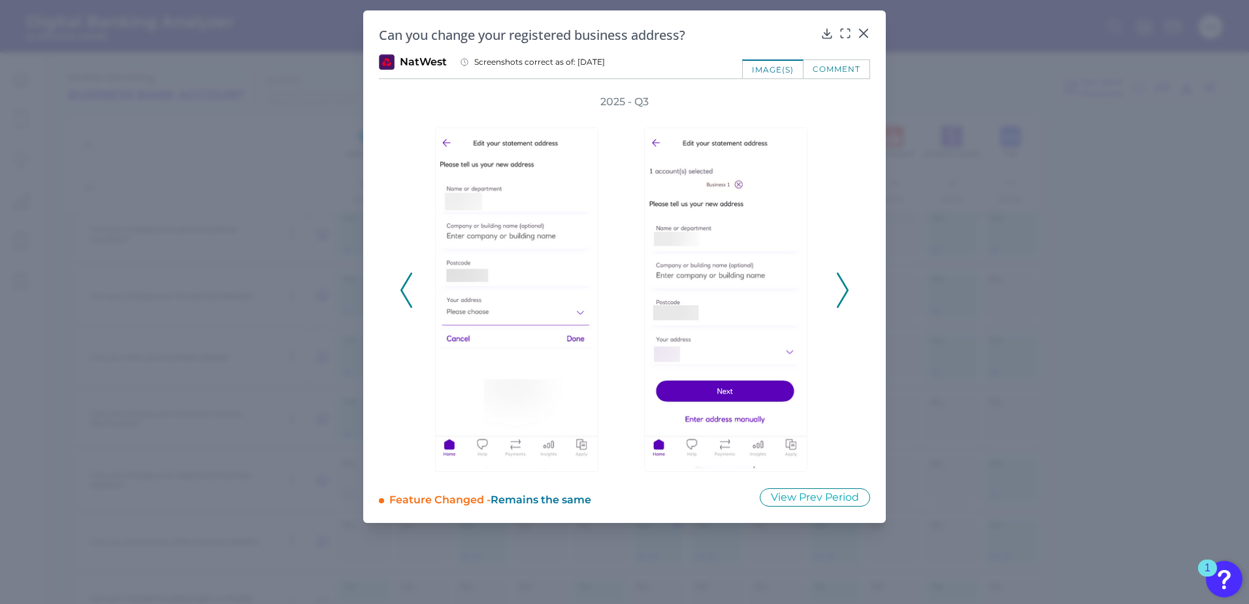
click at [837, 274] on icon at bounding box center [843, 289] width 12 height 35
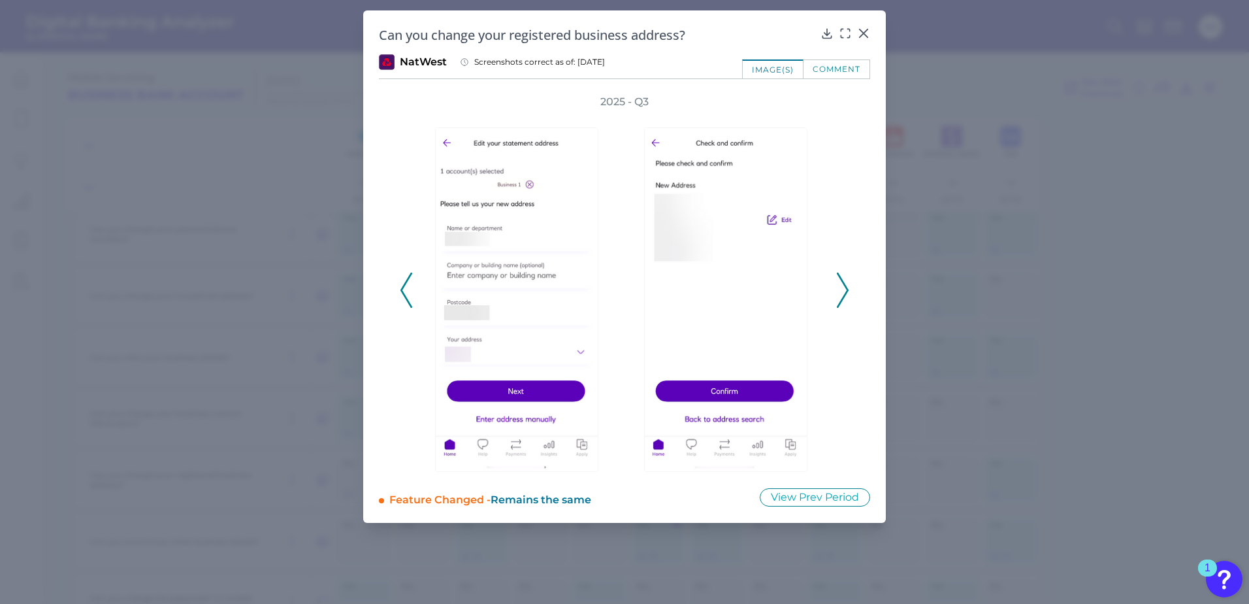
click at [837, 274] on icon at bounding box center [843, 289] width 12 height 35
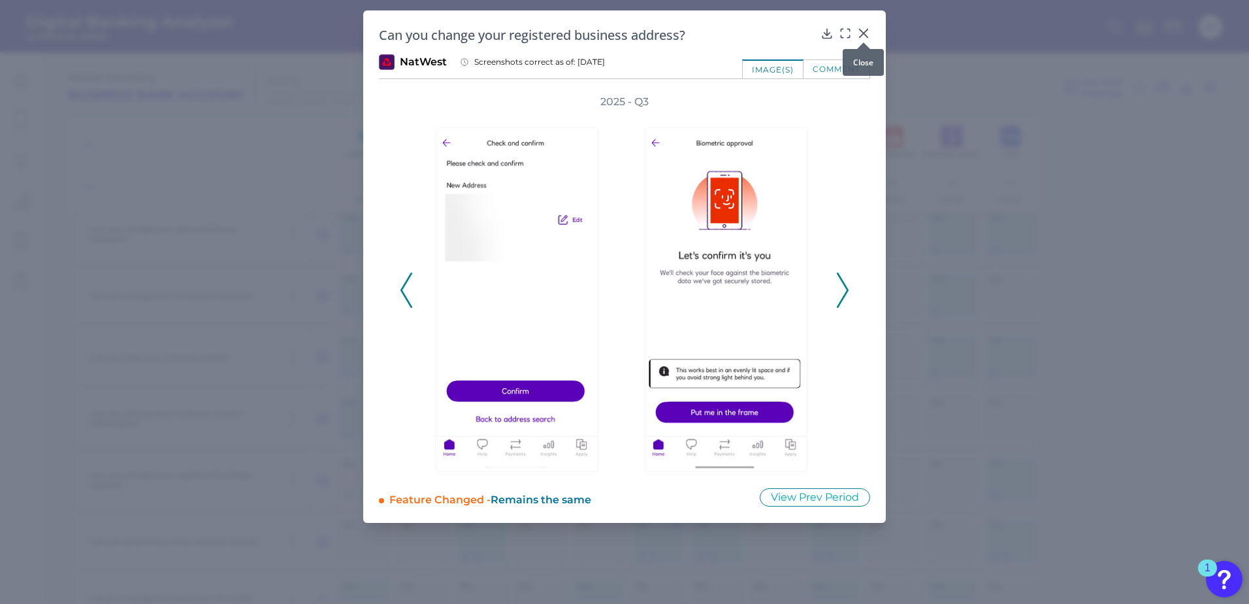
click at [863, 38] on div at bounding box center [863, 42] width 13 height 13
click at [865, 31] on icon at bounding box center [863, 33] width 13 height 13
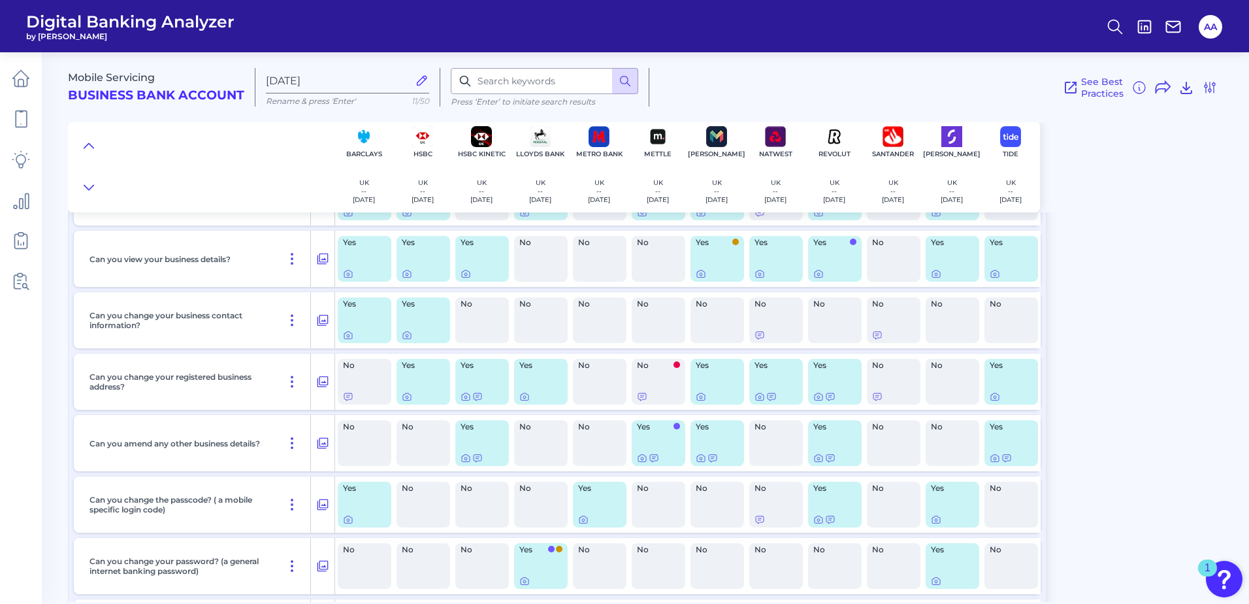
scroll to position [9344, 0]
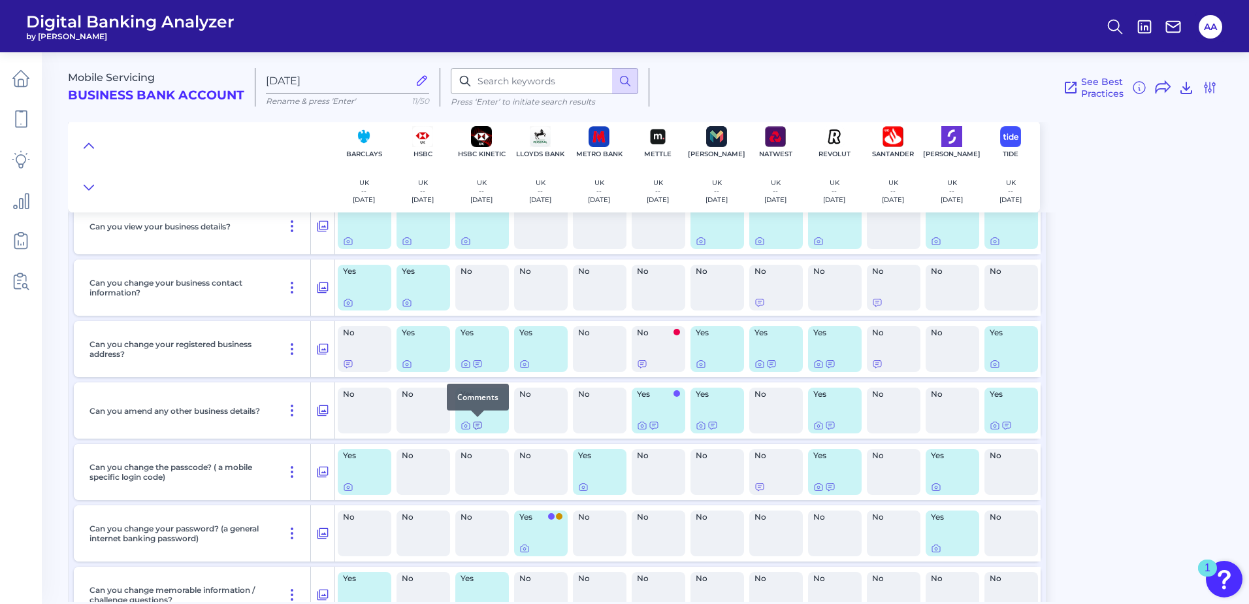
click at [477, 423] on icon at bounding box center [477, 425] width 10 height 10
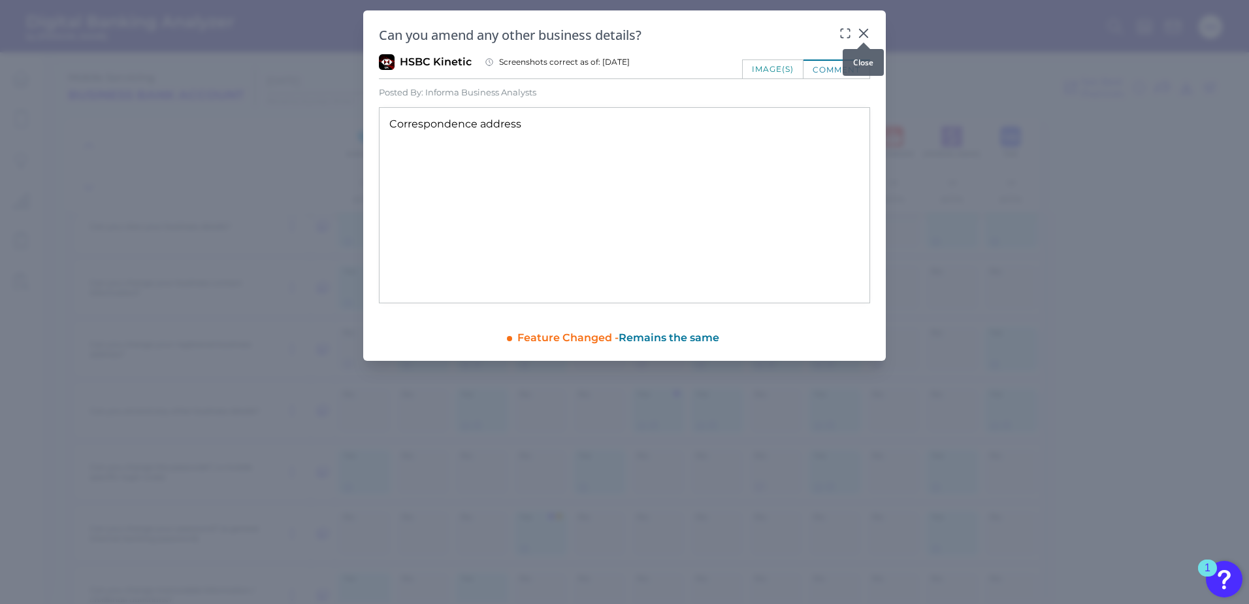
click at [867, 32] on icon at bounding box center [863, 33] width 13 height 13
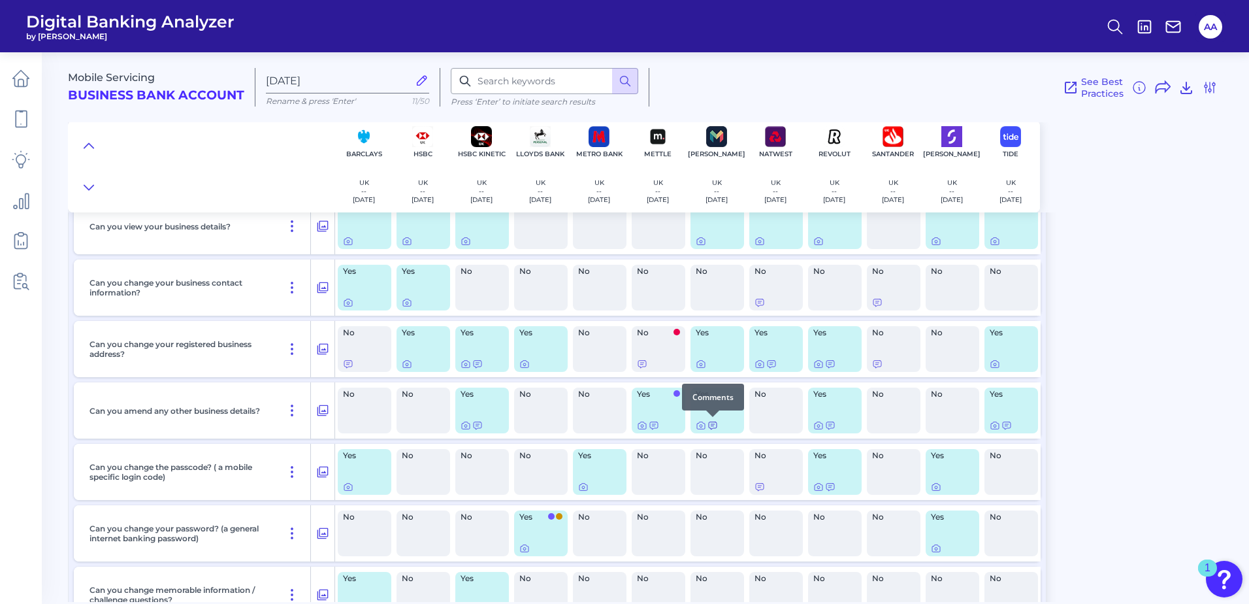
click at [716, 427] on icon at bounding box center [713, 425] width 10 height 10
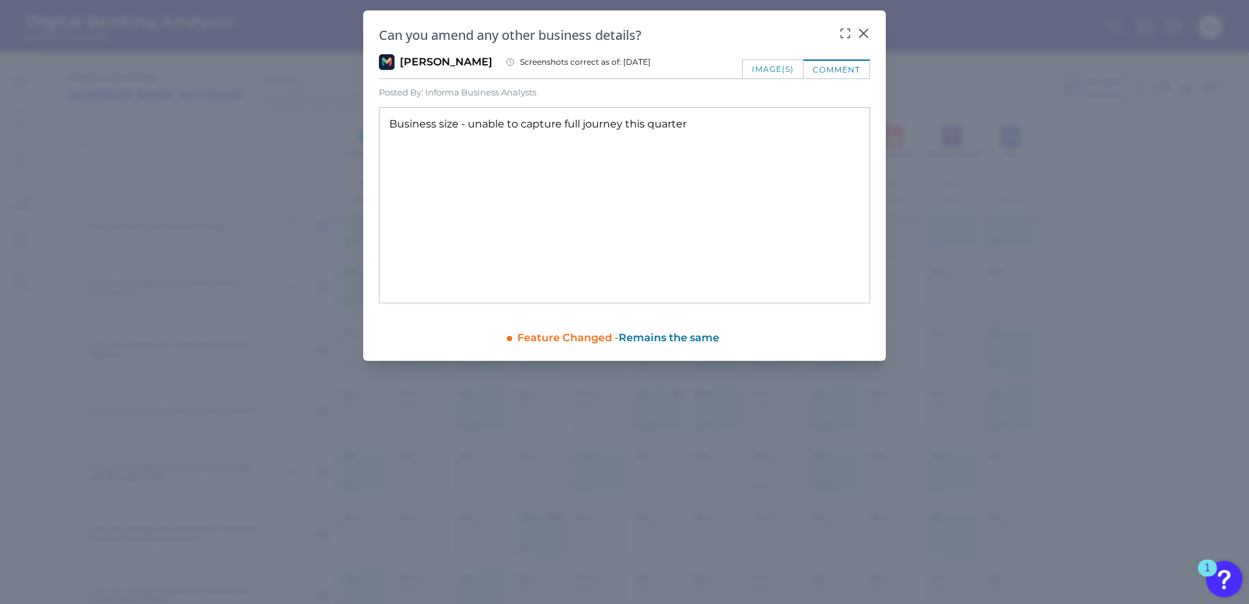
click at [776, 61] on div "image(s)" at bounding box center [772, 68] width 61 height 19
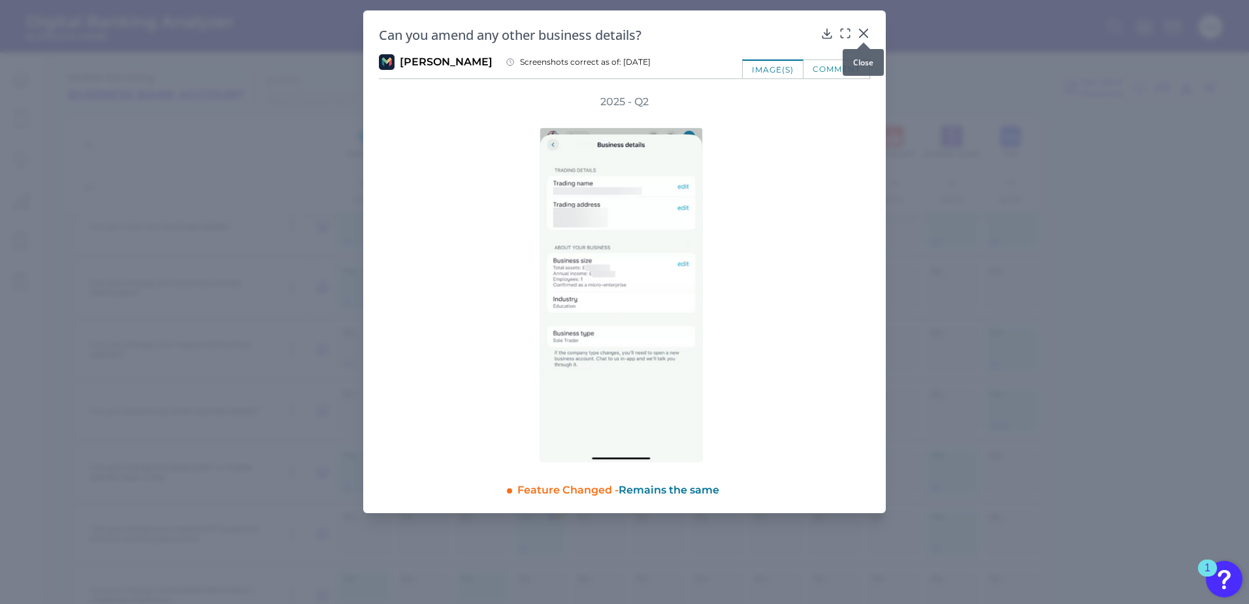
click at [866, 33] on icon at bounding box center [863, 33] width 13 height 13
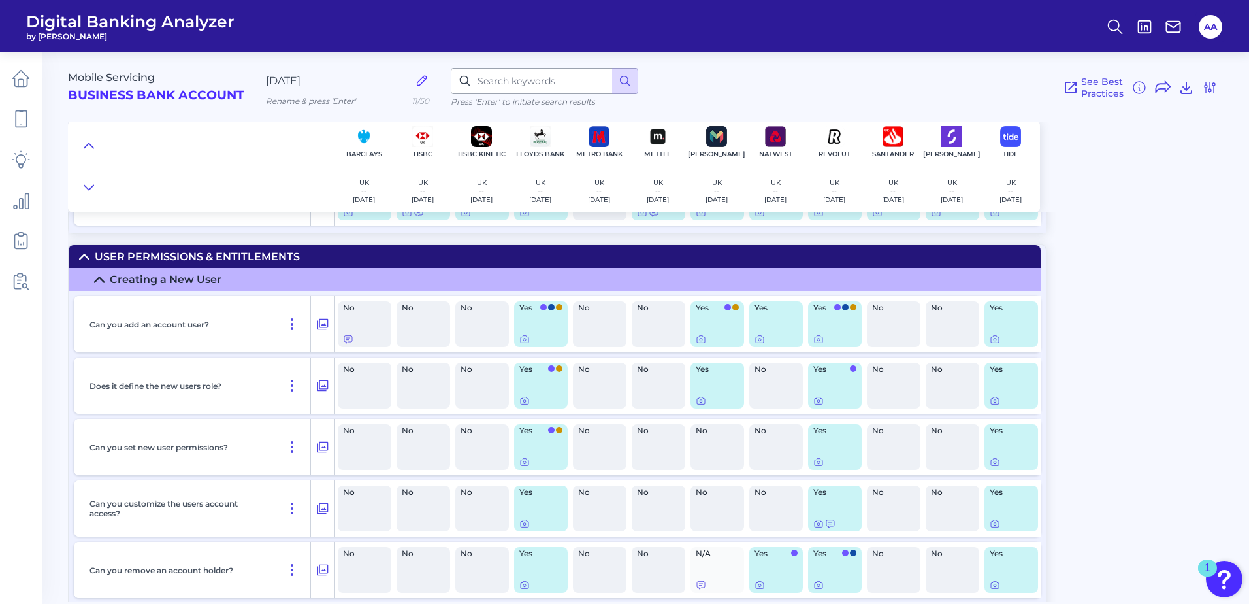
scroll to position [11240, 0]
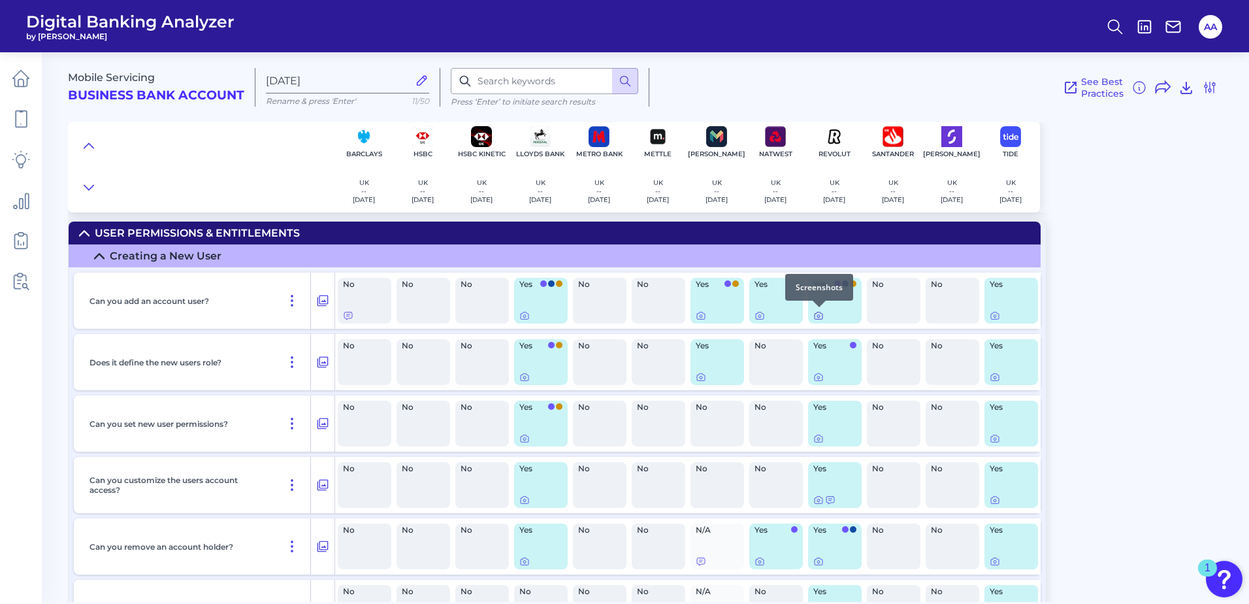
click at [818, 314] on icon at bounding box center [819, 315] width 10 height 10
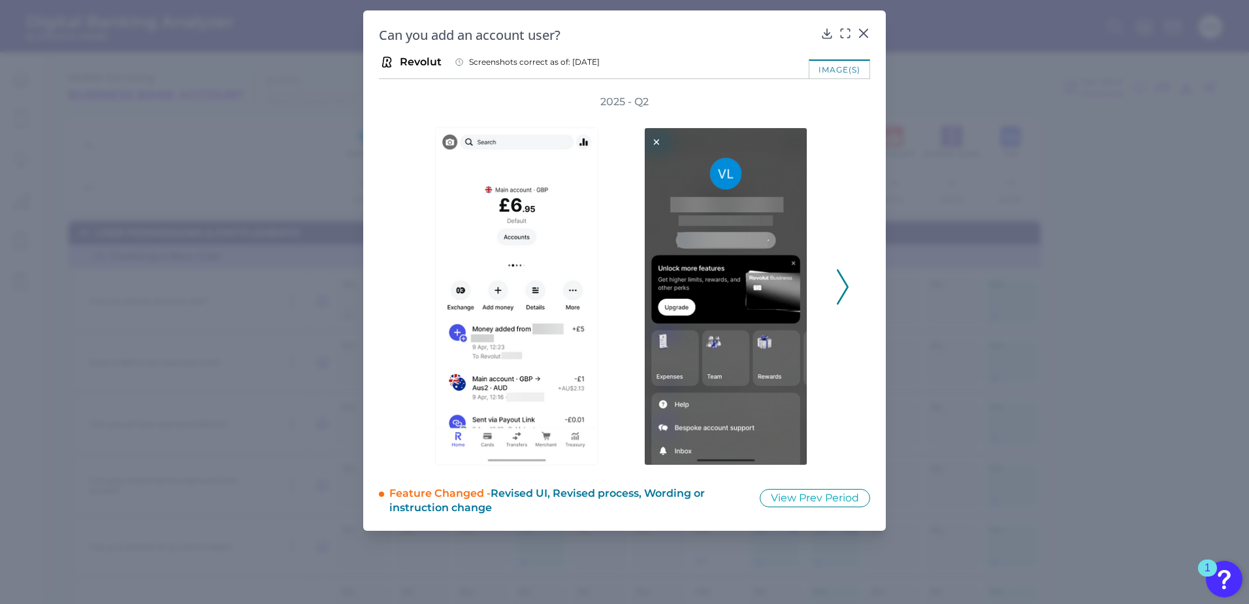
click at [844, 274] on icon at bounding box center [843, 286] width 12 height 35
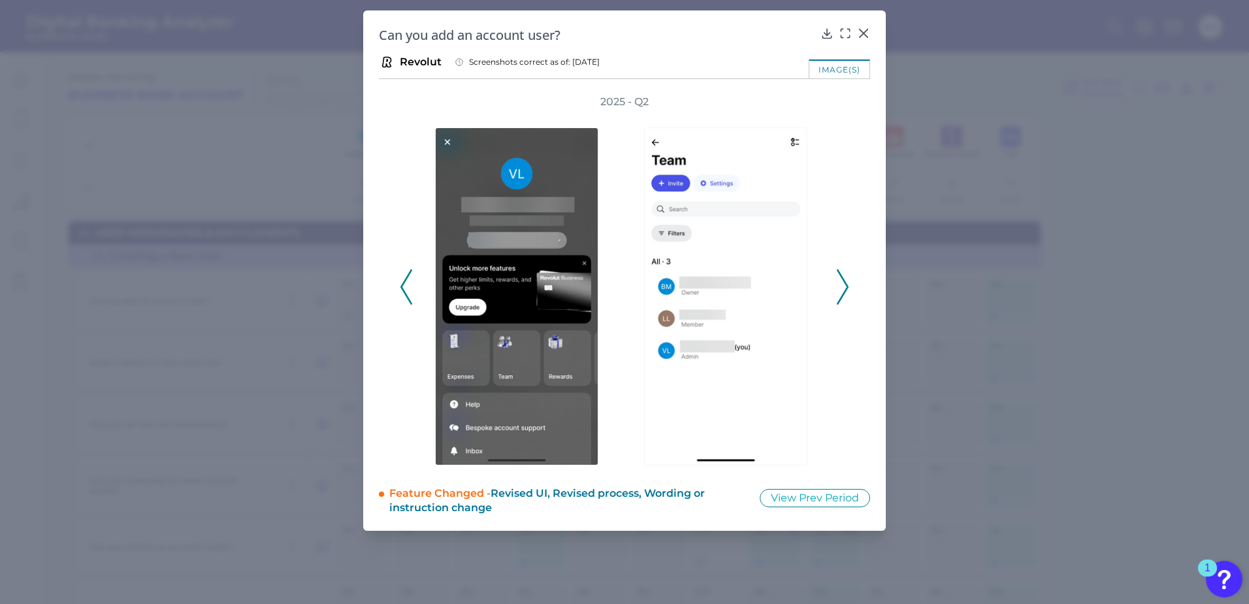
click at [844, 274] on icon at bounding box center [843, 286] width 12 height 35
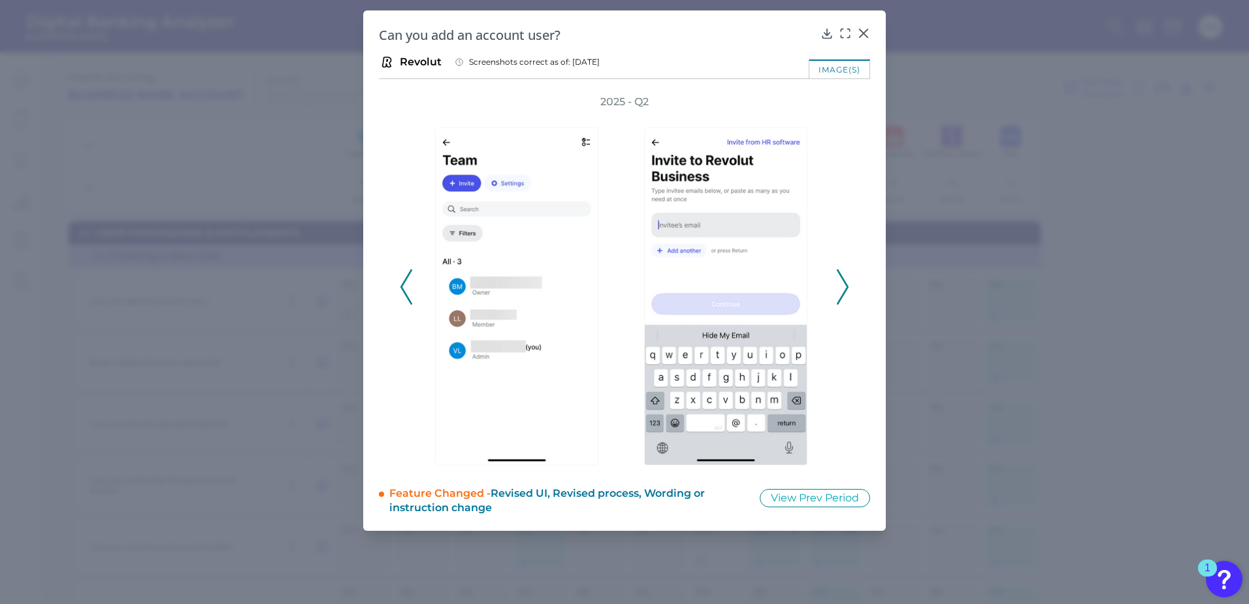
click at [844, 274] on icon at bounding box center [843, 286] width 12 height 35
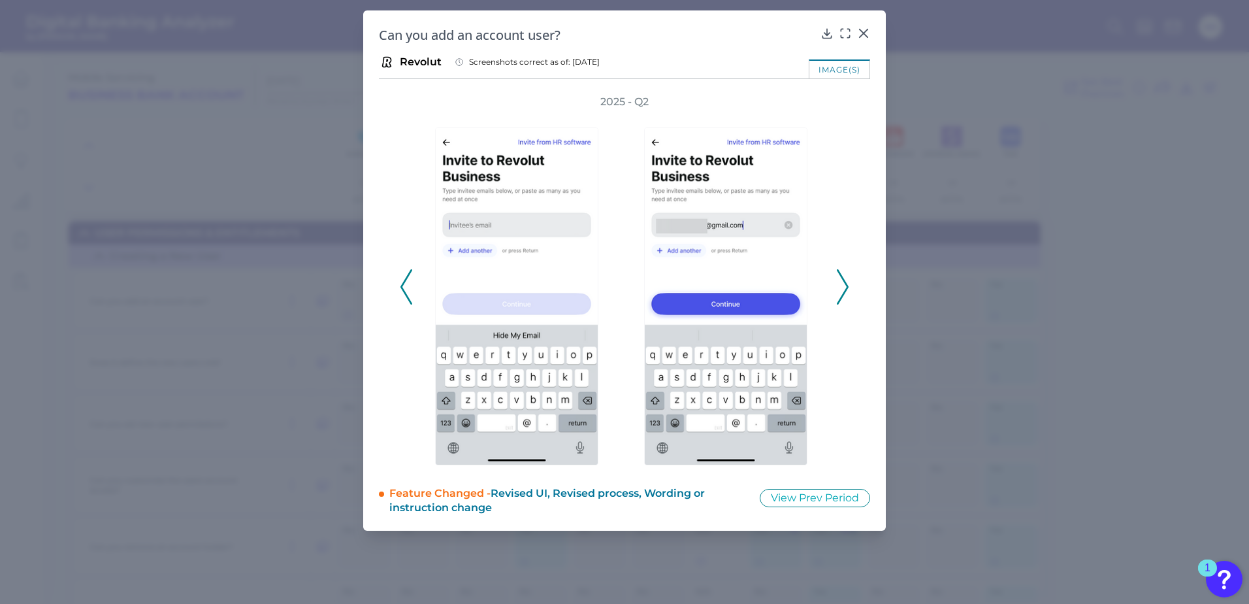
click at [844, 274] on icon at bounding box center [843, 286] width 12 height 35
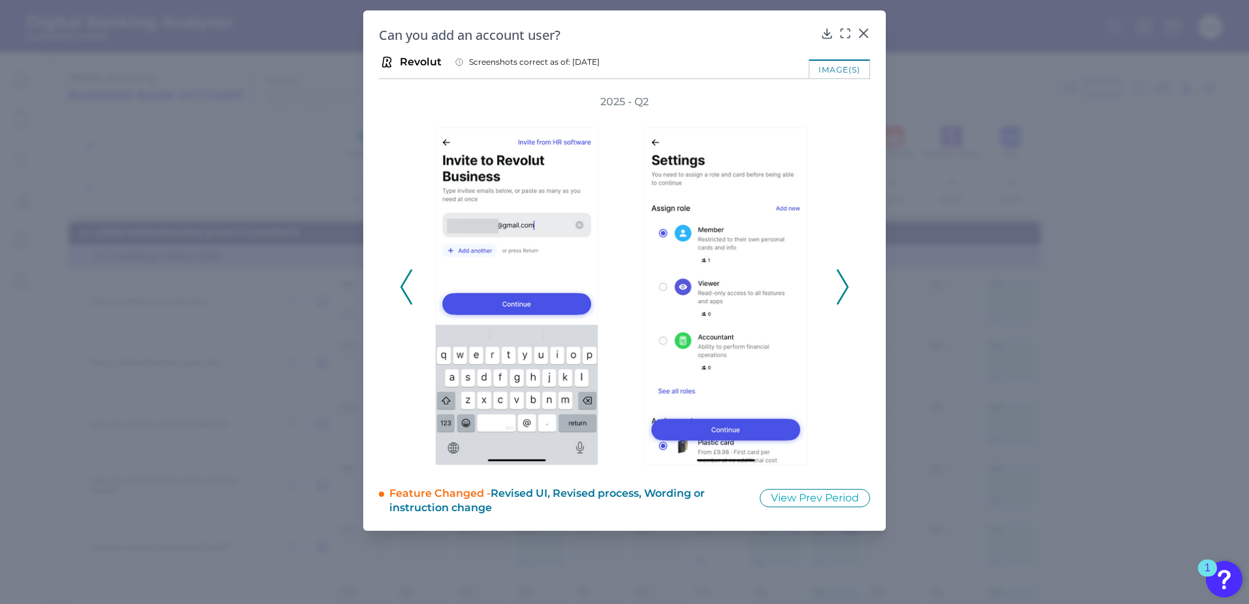
click at [844, 274] on icon at bounding box center [843, 286] width 12 height 35
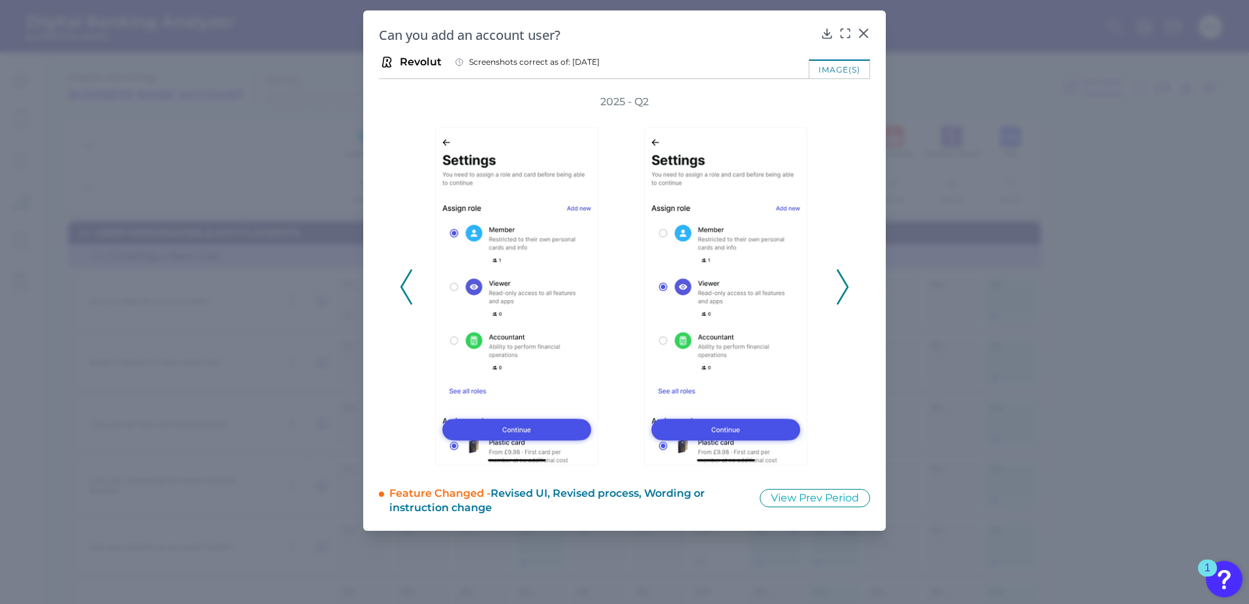
click at [844, 270] on icon at bounding box center [843, 286] width 12 height 35
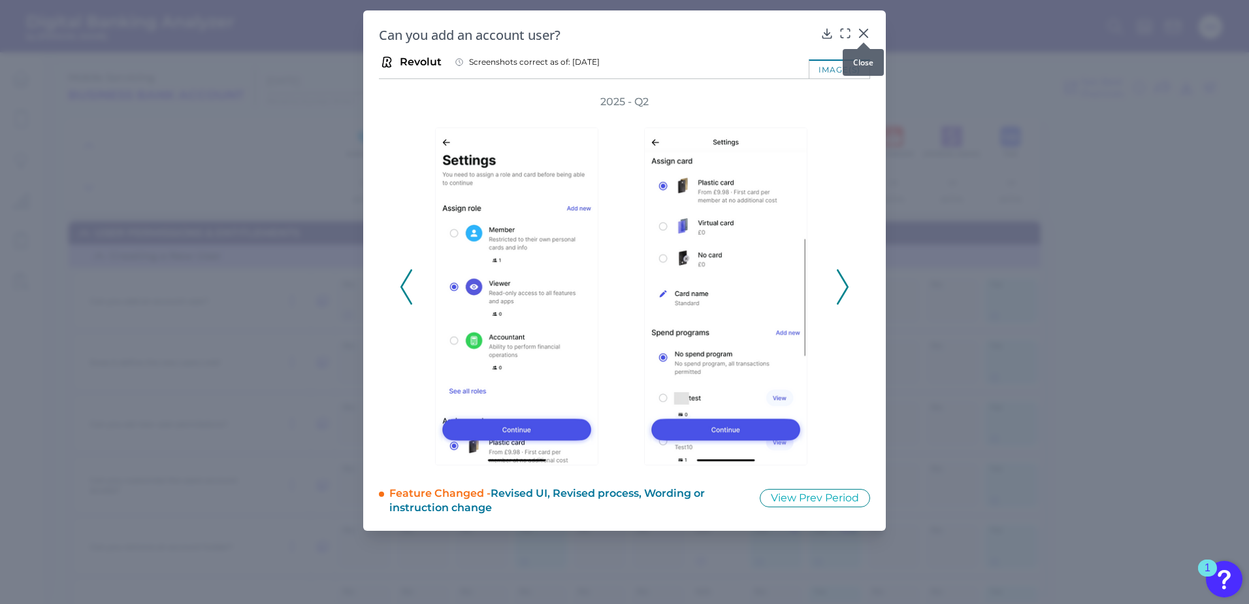
click at [863, 38] on div at bounding box center [863, 42] width 13 height 13
click at [864, 30] on icon at bounding box center [863, 33] width 13 height 13
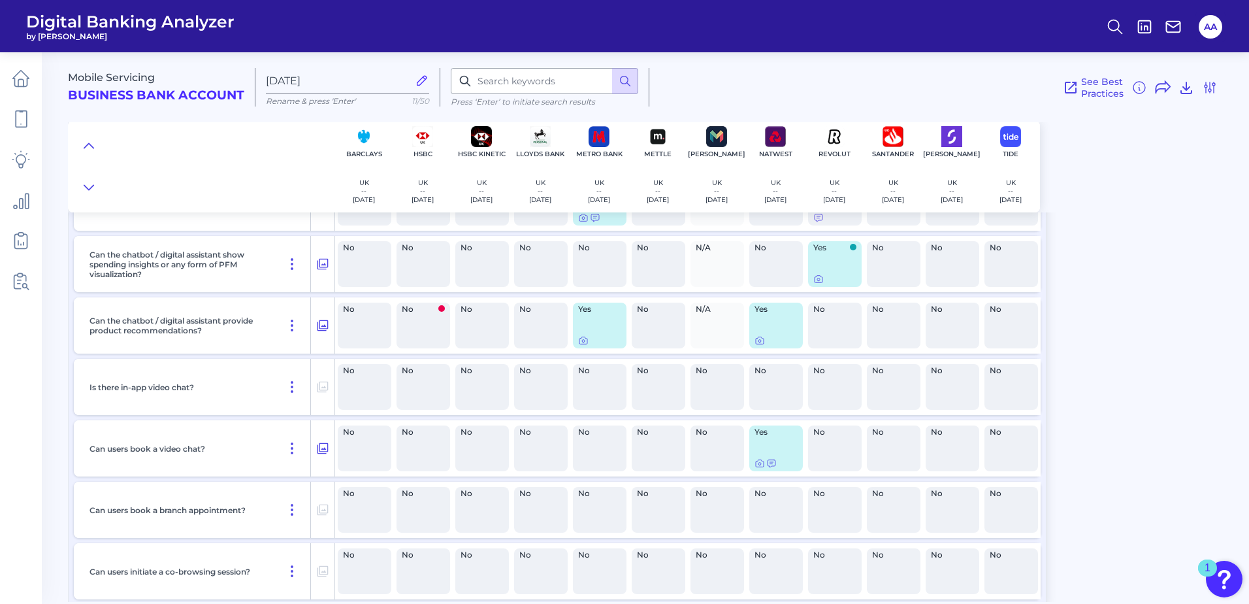
scroll to position [16615, 0]
